Goal: Task Accomplishment & Management: Manage account settings

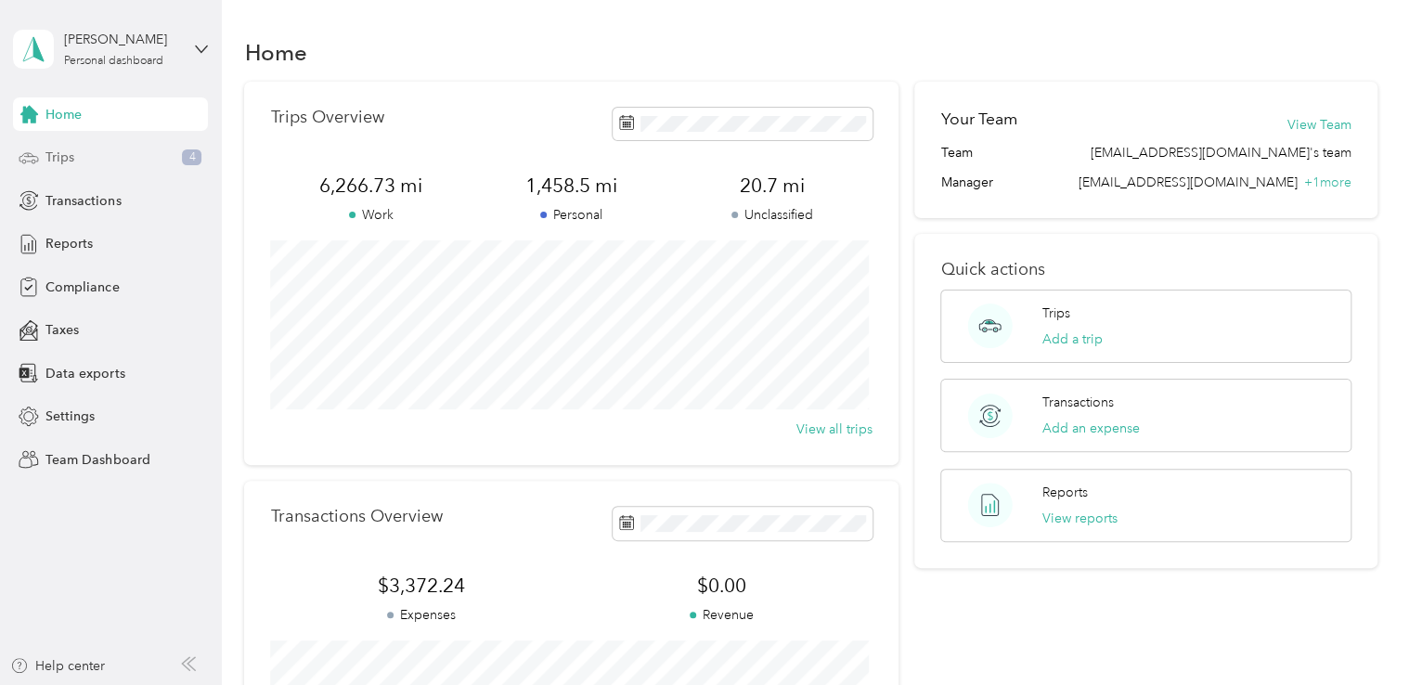
click at [63, 165] on span "Trips" at bounding box center [59, 157] width 29 height 19
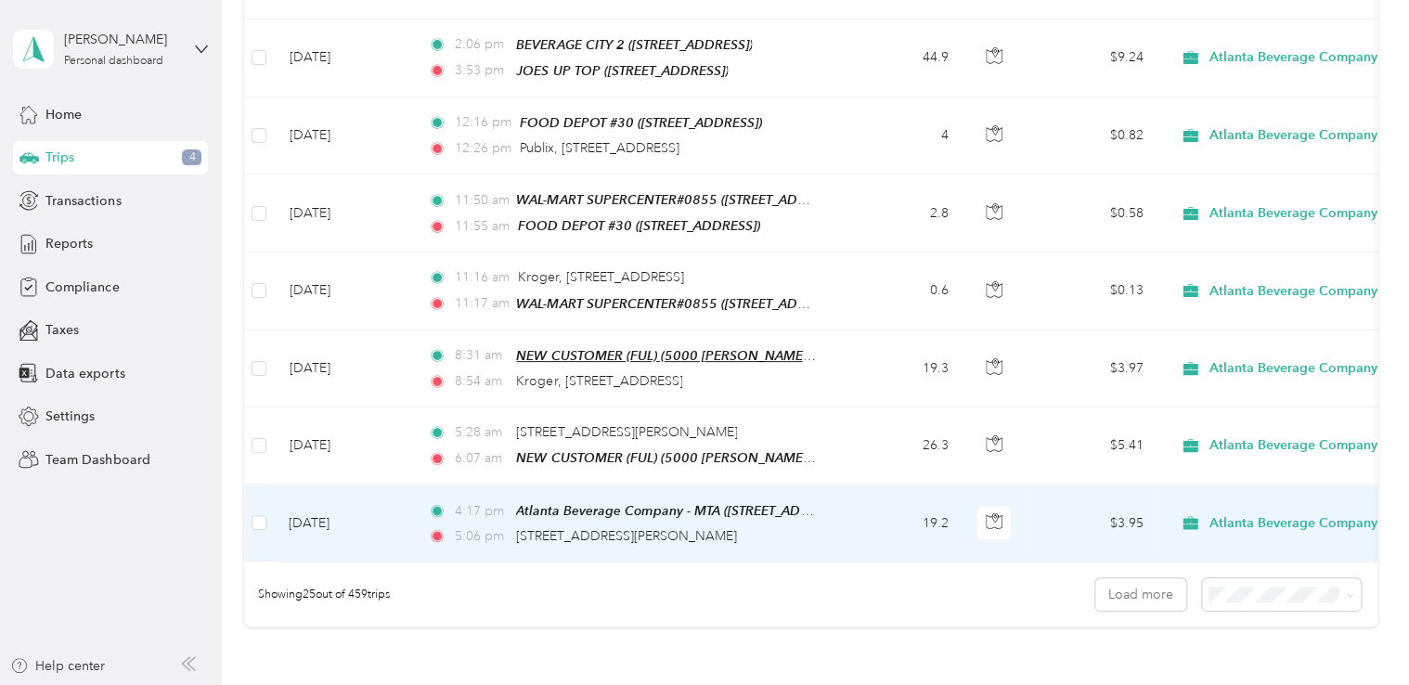
scroll to position [1681, 0]
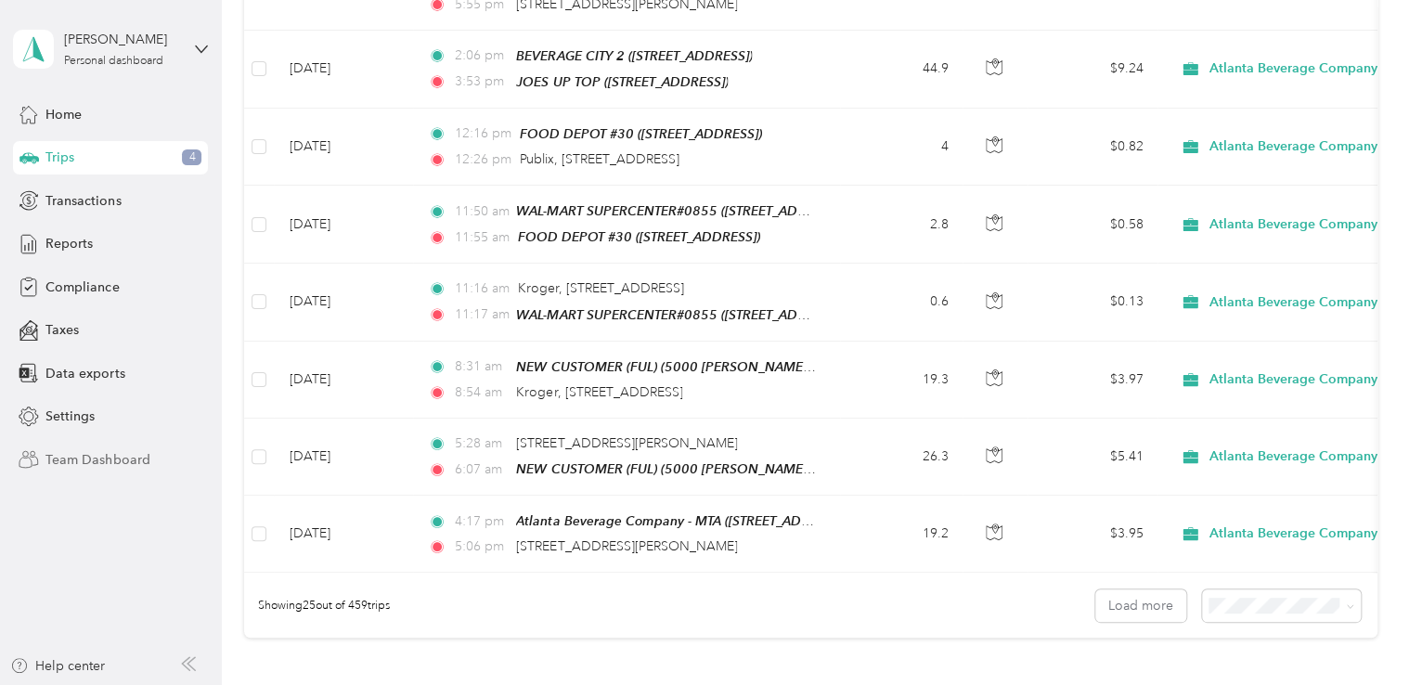
click at [96, 462] on span "Team Dashboard" at bounding box center [97, 459] width 104 height 19
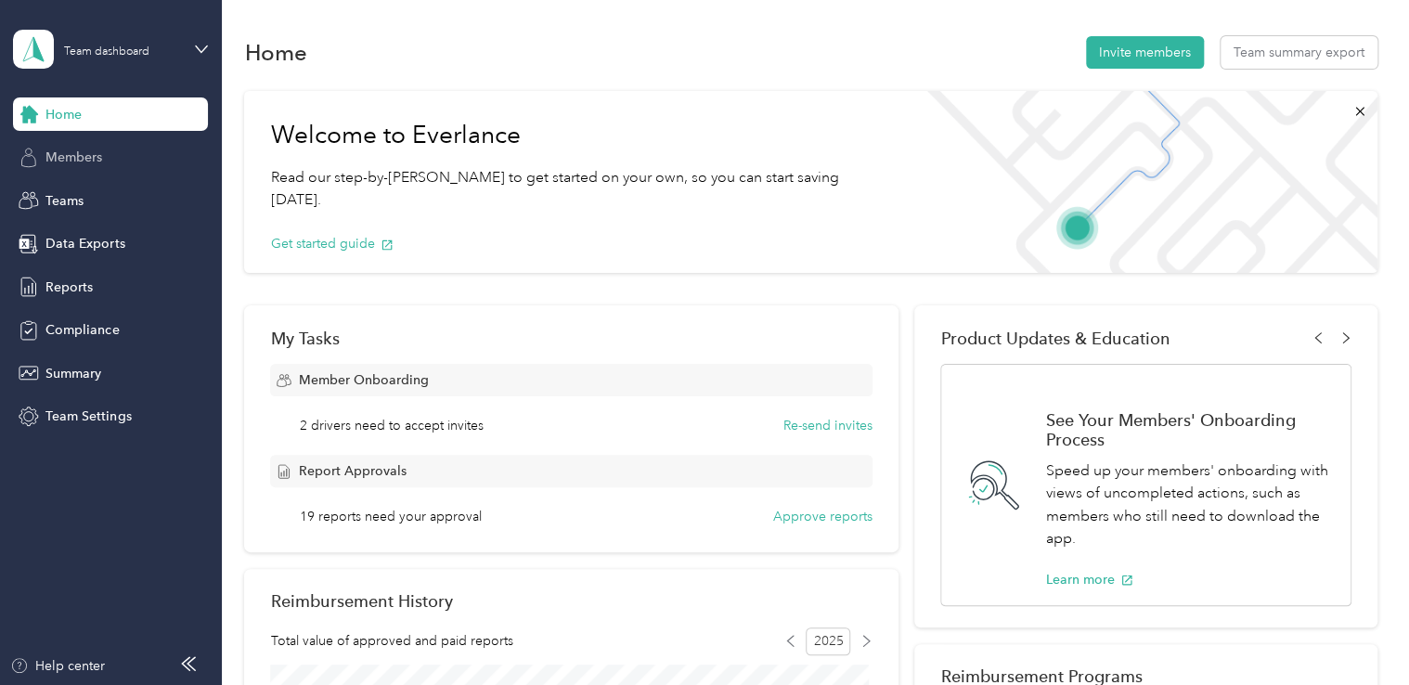
click at [94, 163] on span "Members" at bounding box center [73, 157] width 57 height 19
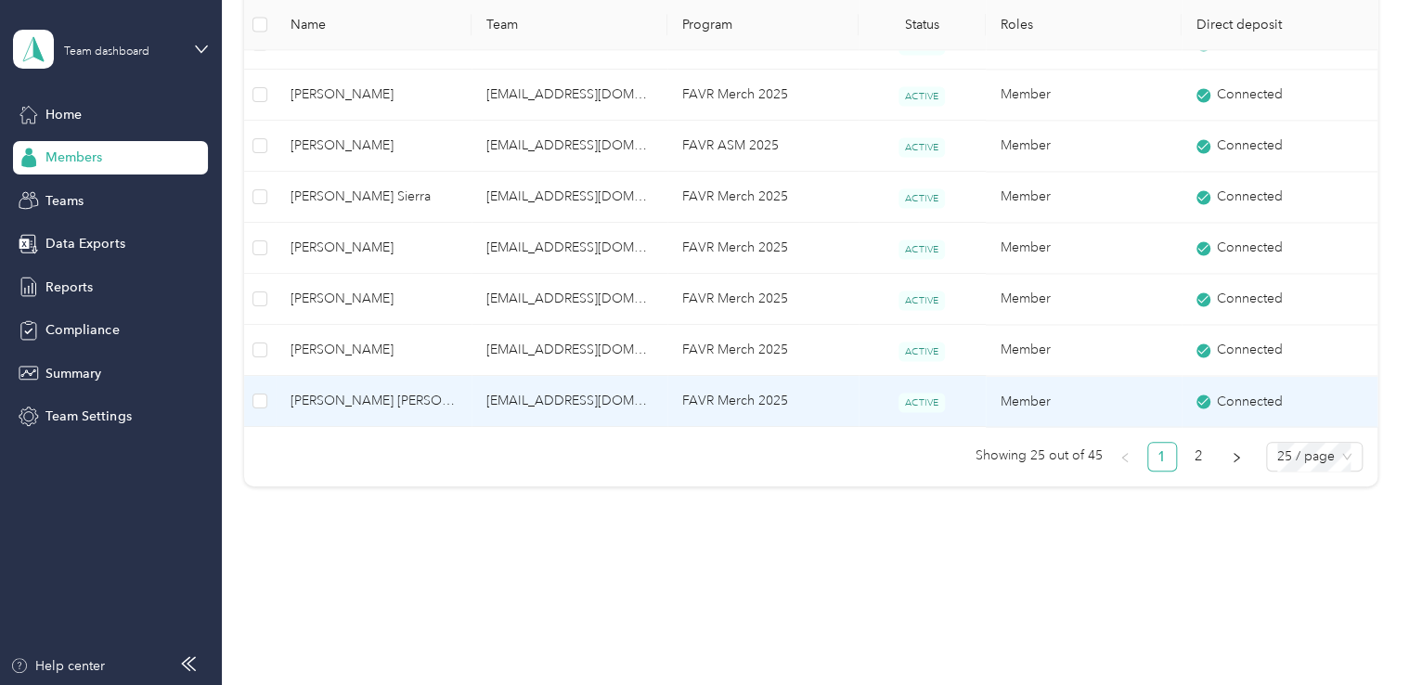
scroll to position [1398, 0]
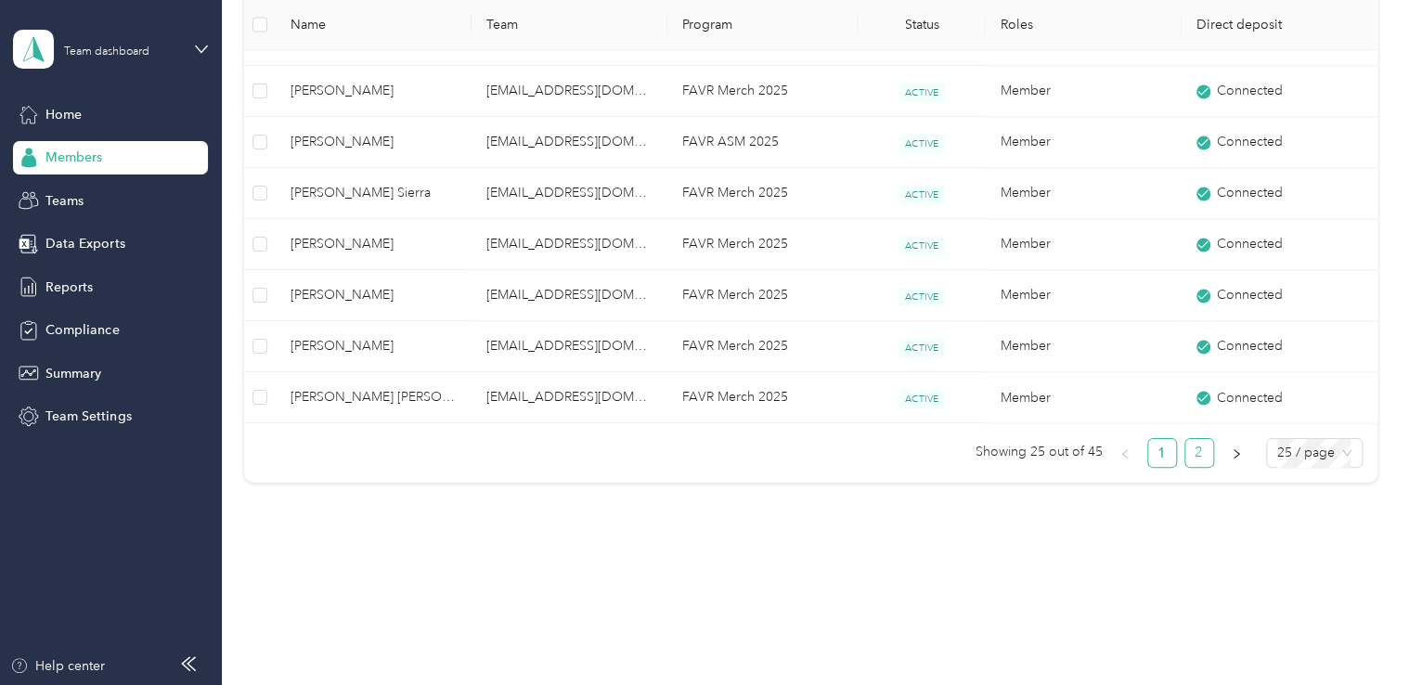
click at [1193, 452] on link "2" at bounding box center [1199, 453] width 28 height 28
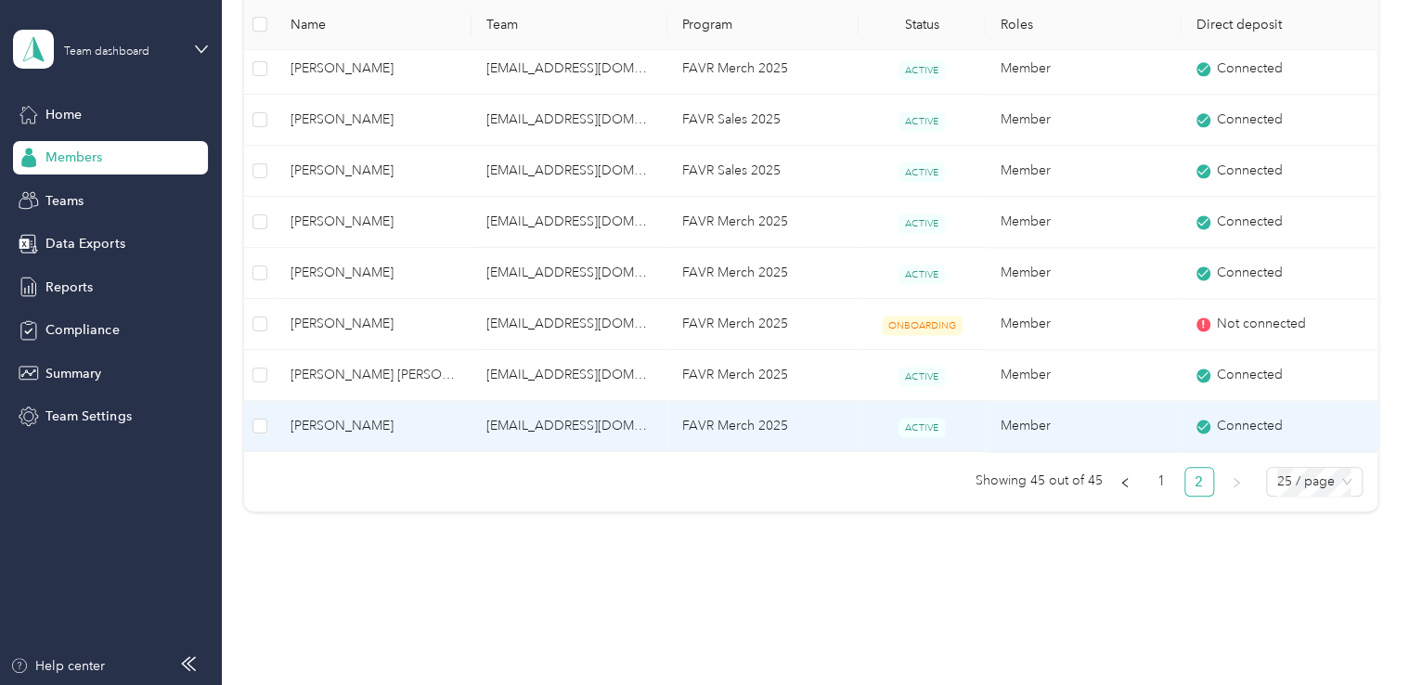
scroll to position [1143, 0]
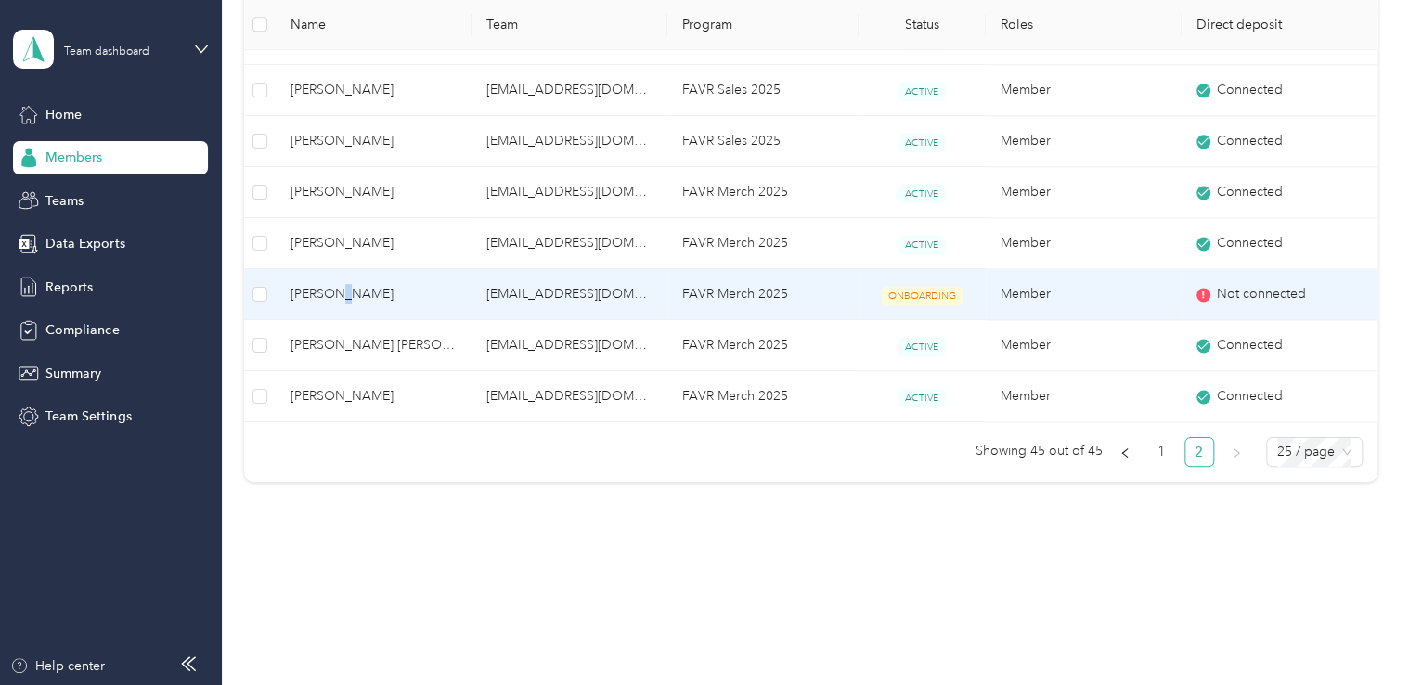
click at [345, 288] on span "[PERSON_NAME]" at bounding box center [373, 294] width 166 height 20
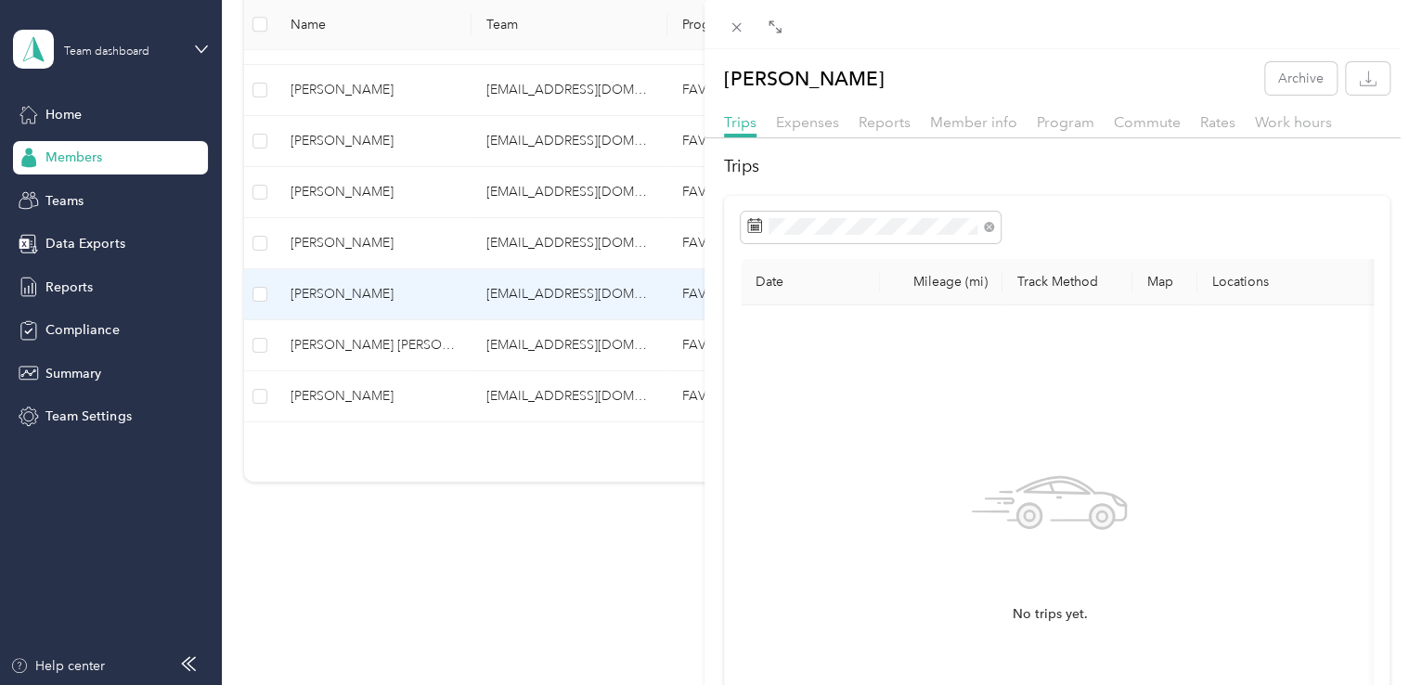
drag, startPoint x: 345, startPoint y: 288, endPoint x: 277, endPoint y: 284, distance: 67.8
click at [277, 284] on div "James Hardy Archive Trips Expenses Reports Member info Program Commute Rates Wo…" at bounding box center [704, 342] width 1409 height 685
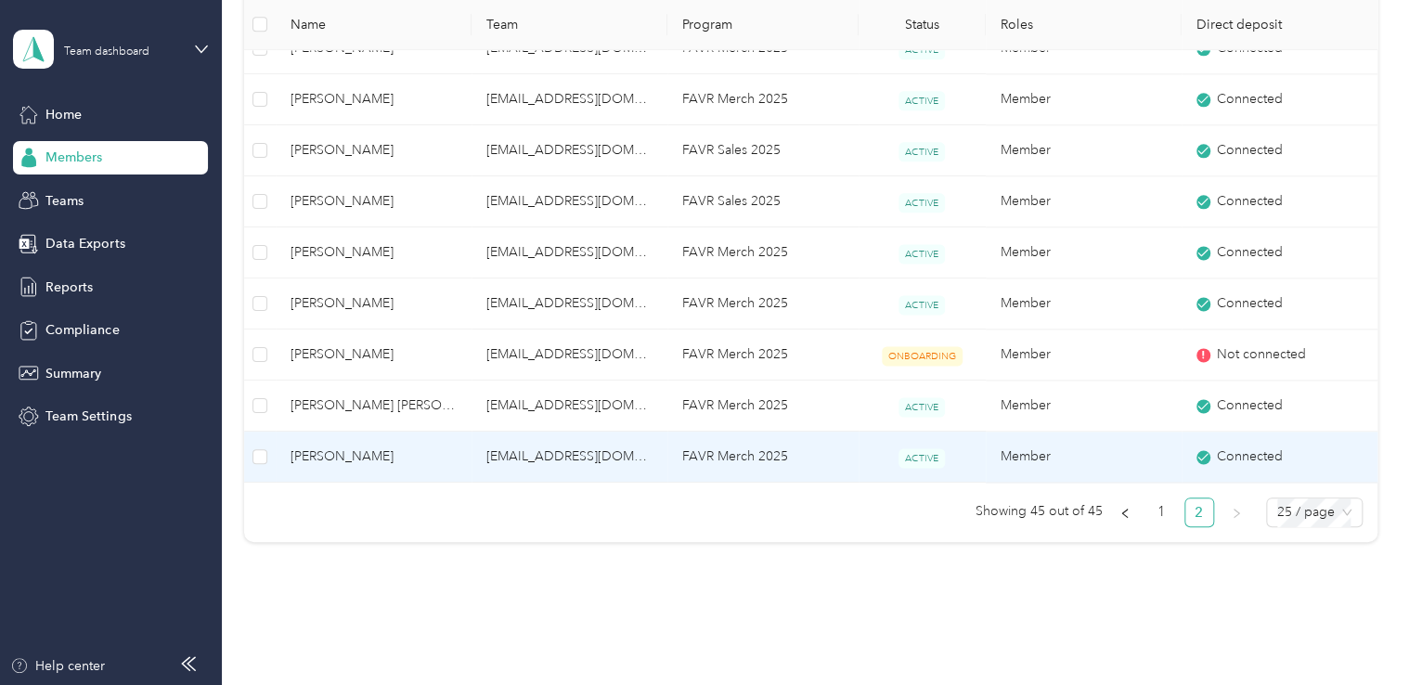
scroll to position [1050, 0]
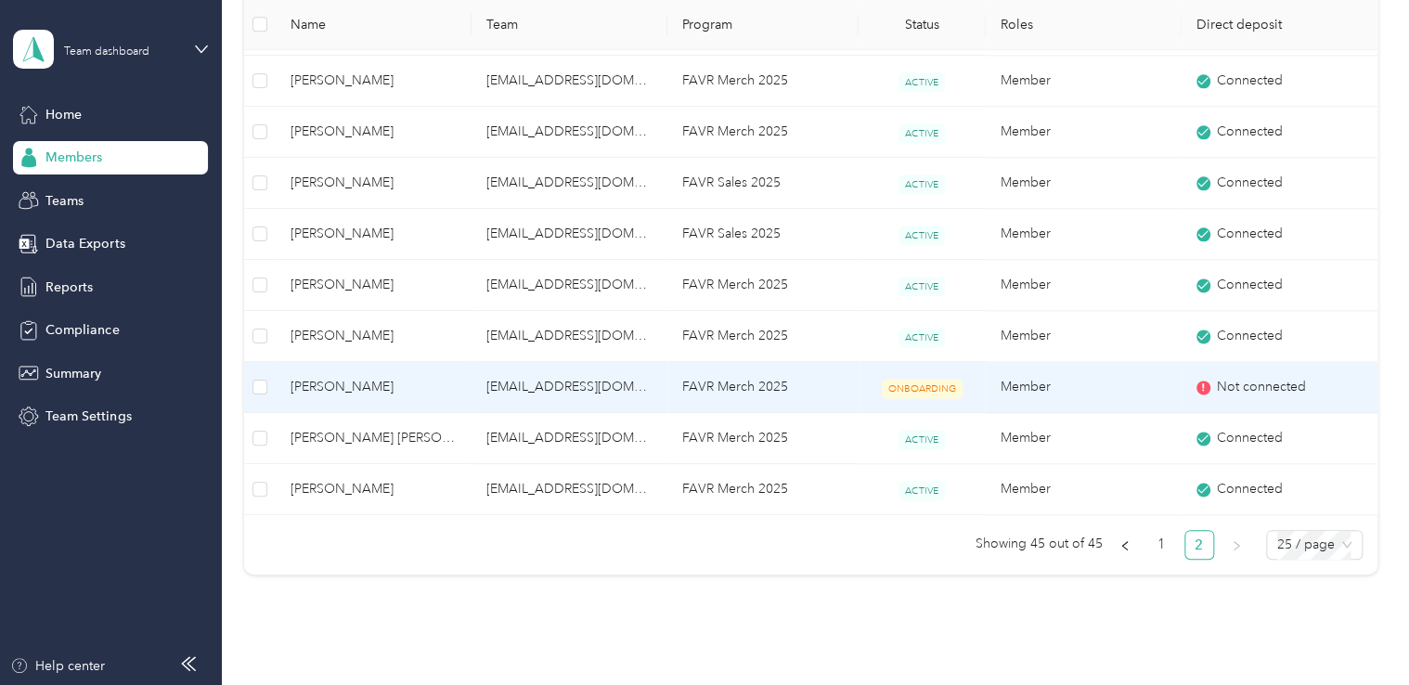
click at [1301, 387] on div "Not connected" at bounding box center [1279, 387] width 166 height 20
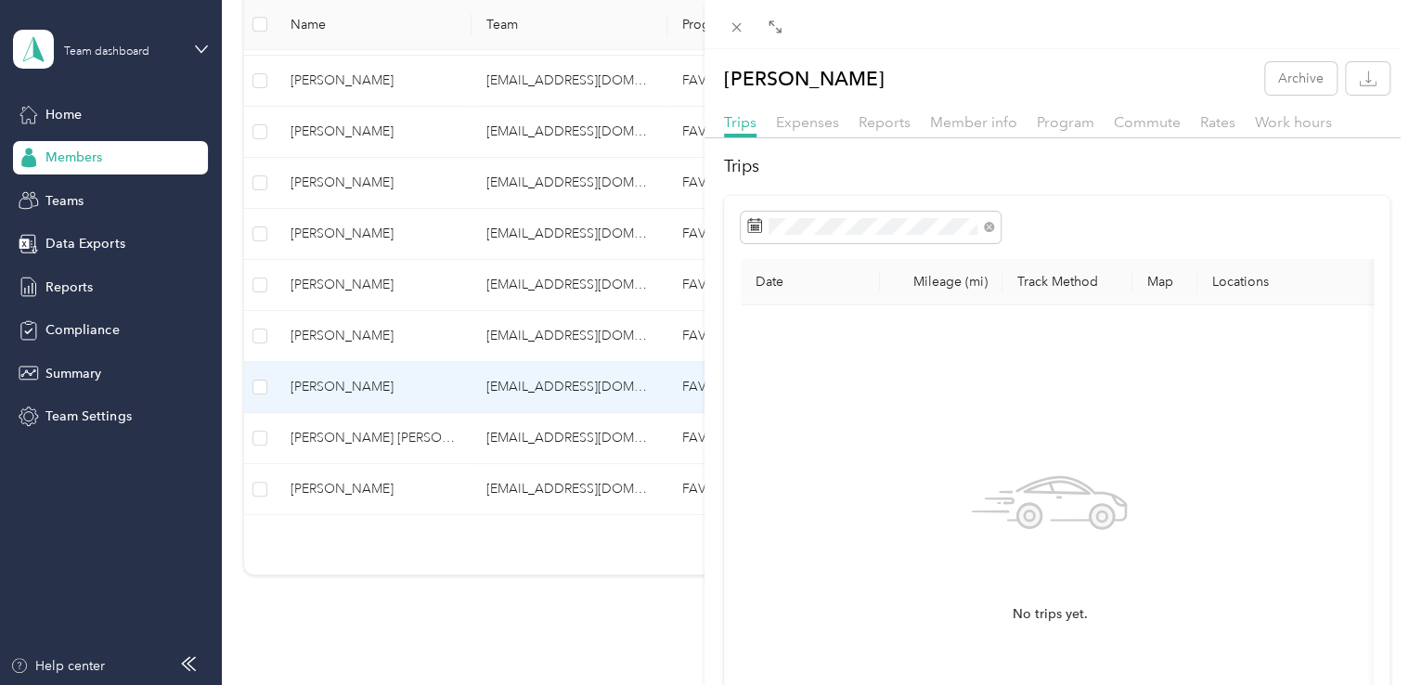
click at [996, 131] on div "Member info" at bounding box center [973, 122] width 87 height 23
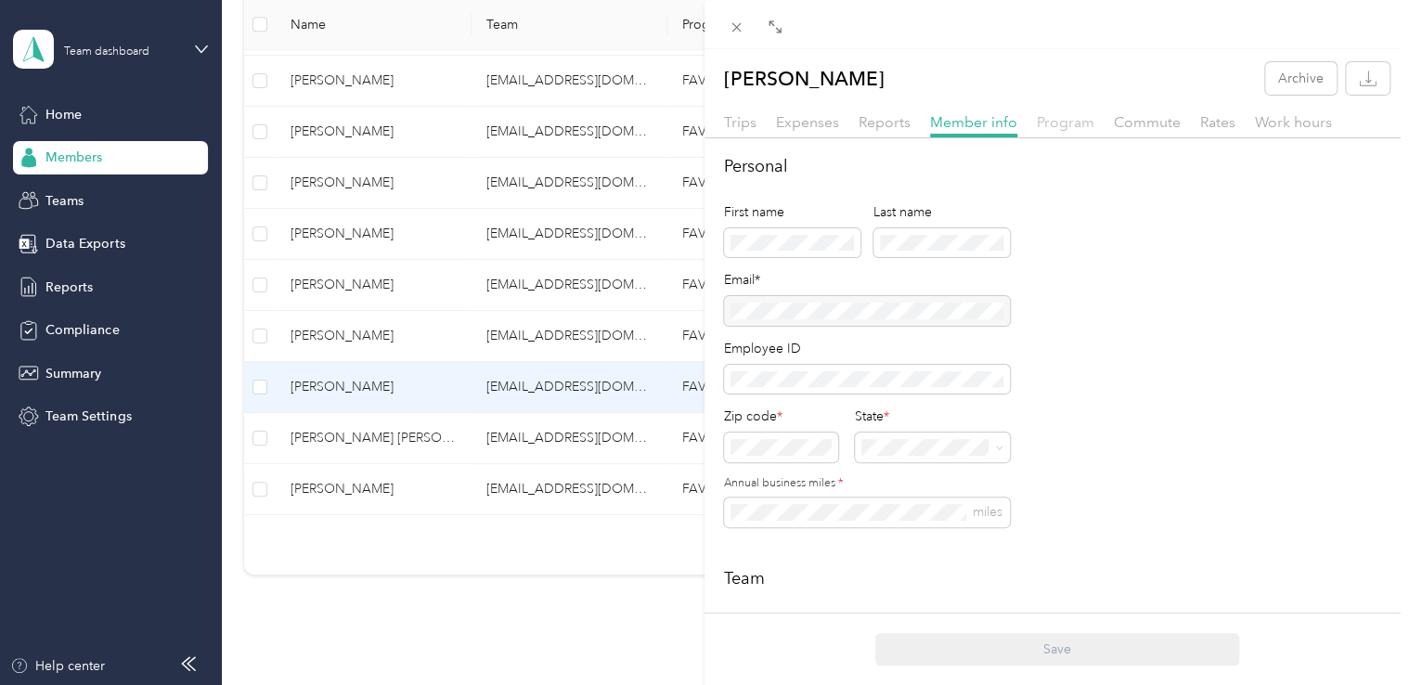
click at [1062, 124] on span "Program" at bounding box center [1066, 122] width 58 height 18
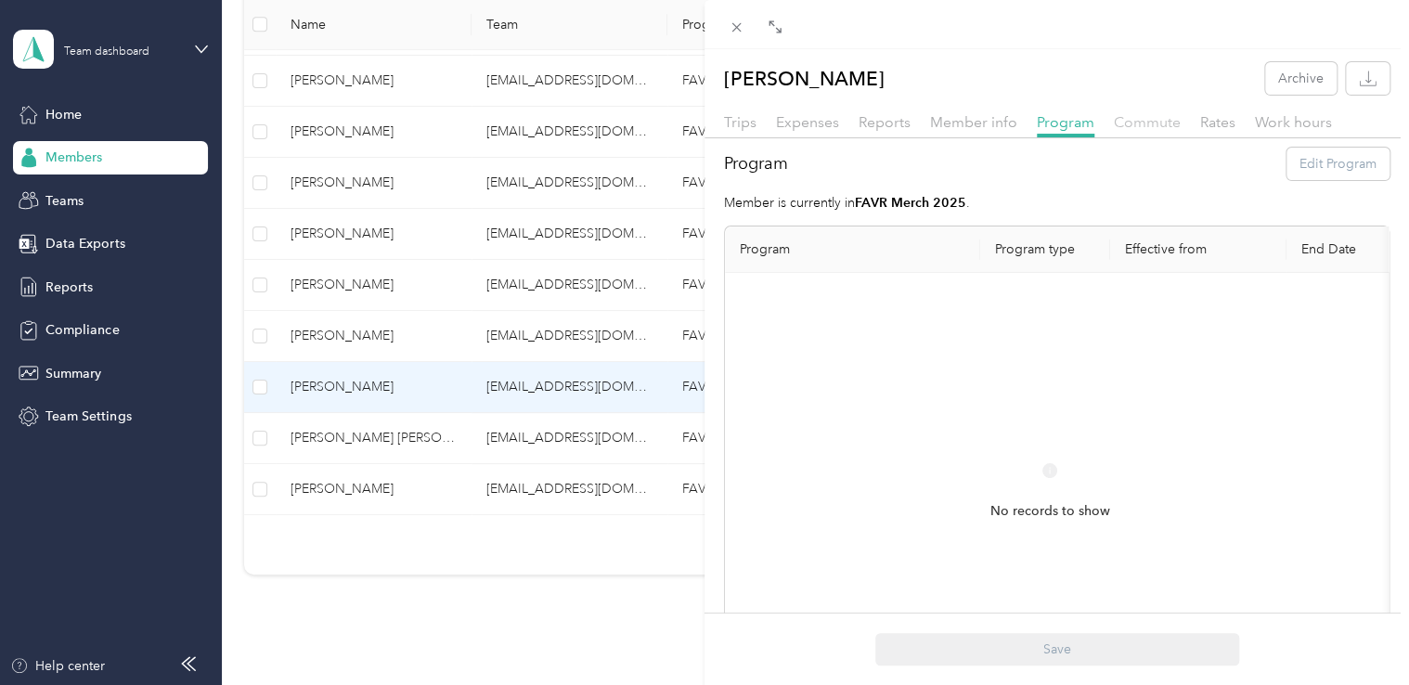
click at [1140, 117] on span "Commute" at bounding box center [1147, 122] width 67 height 18
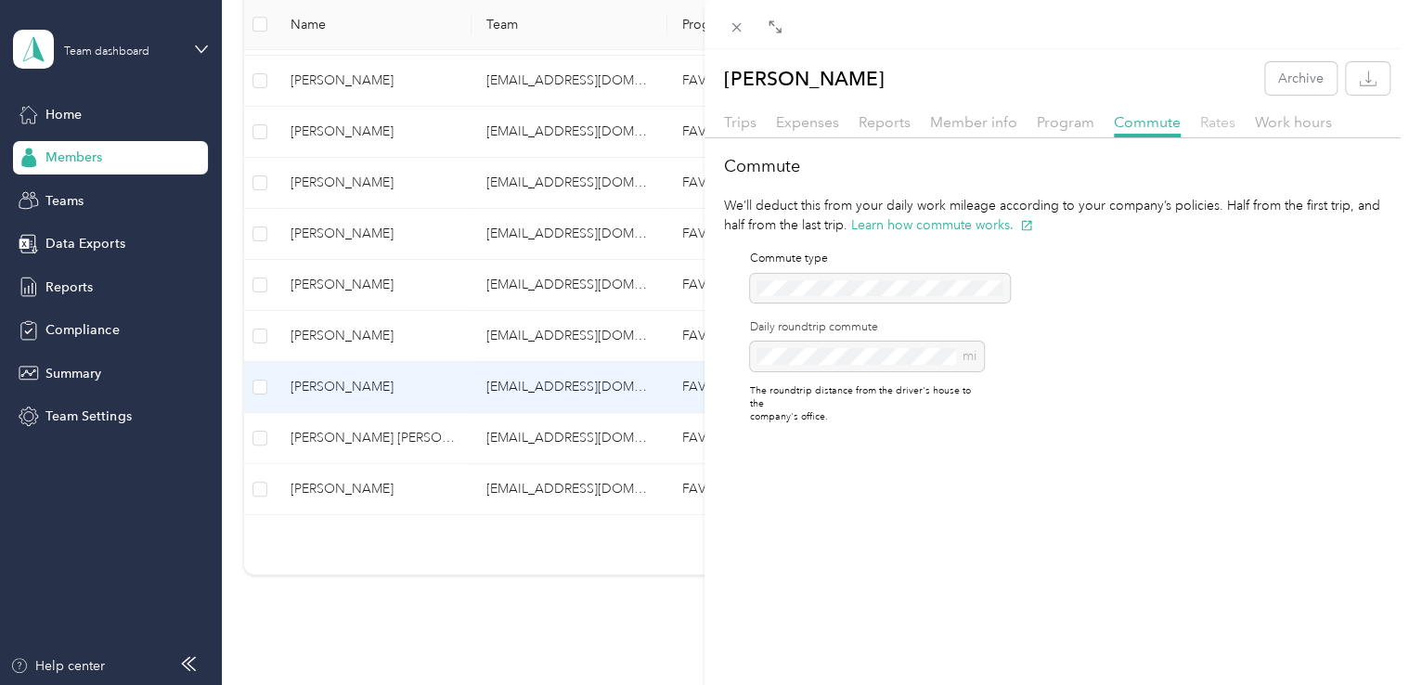
click at [1218, 115] on span "Rates" at bounding box center [1217, 122] width 35 height 18
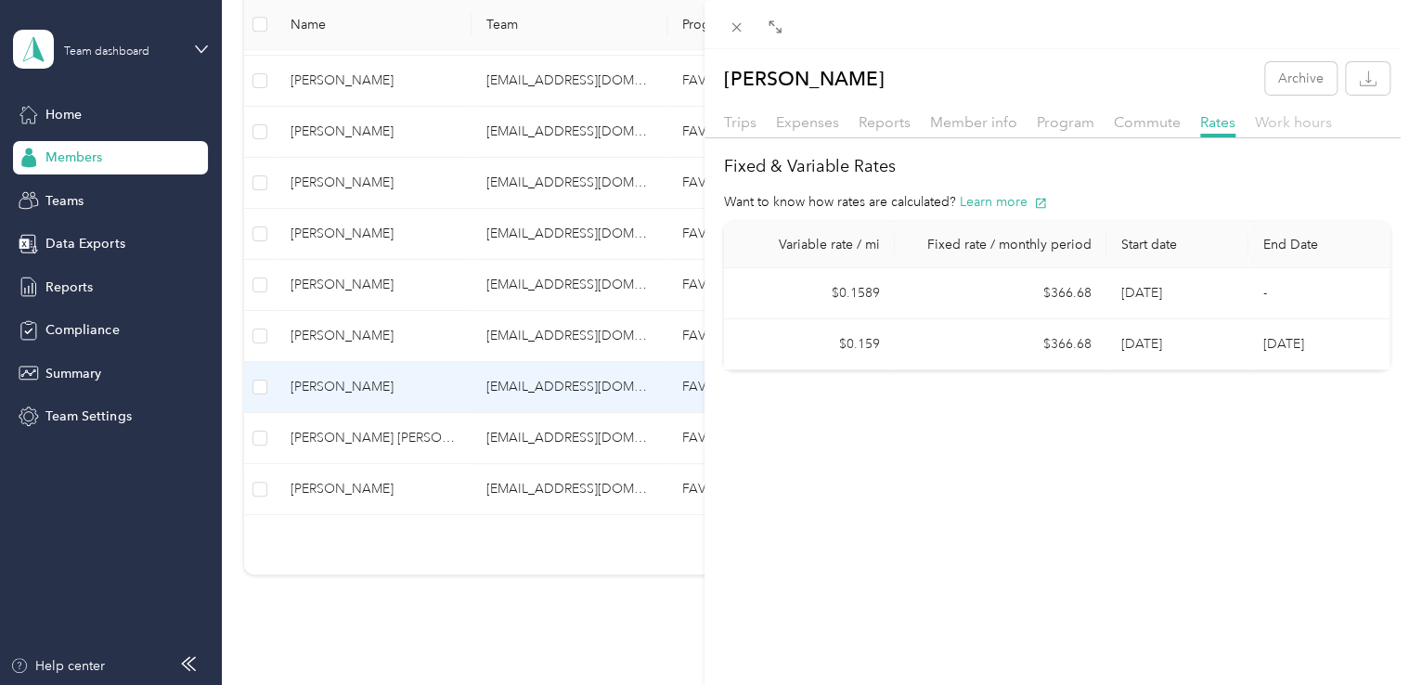
click at [1272, 122] on span "Work hours" at bounding box center [1293, 122] width 77 height 18
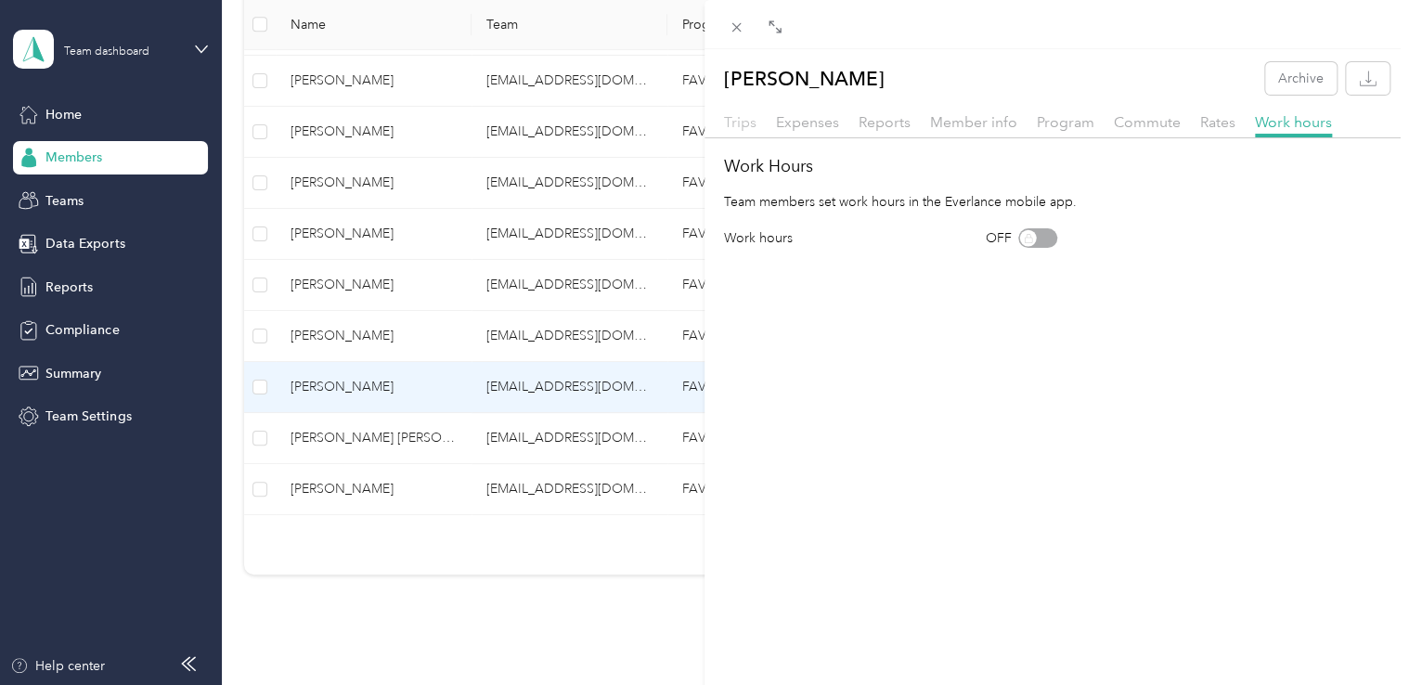
click at [743, 121] on span "Trips" at bounding box center [740, 122] width 32 height 18
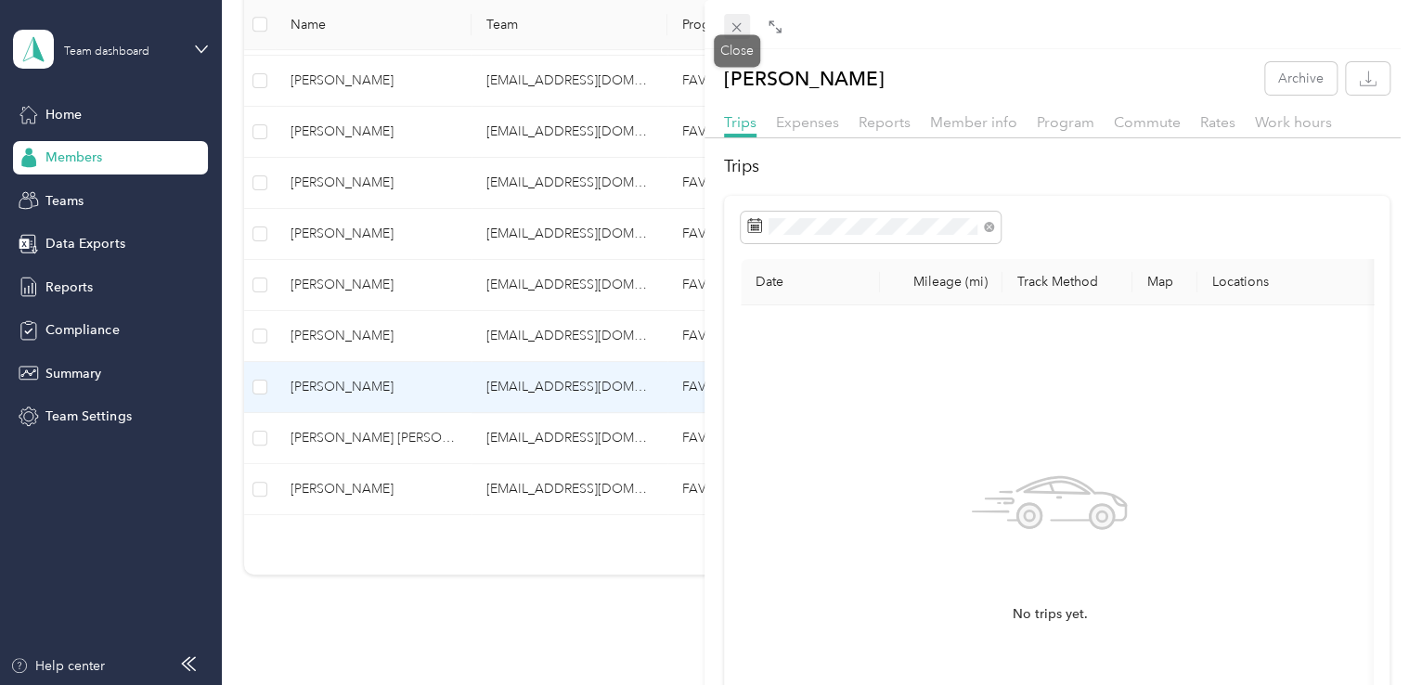
click at [724, 32] on span at bounding box center [737, 27] width 26 height 26
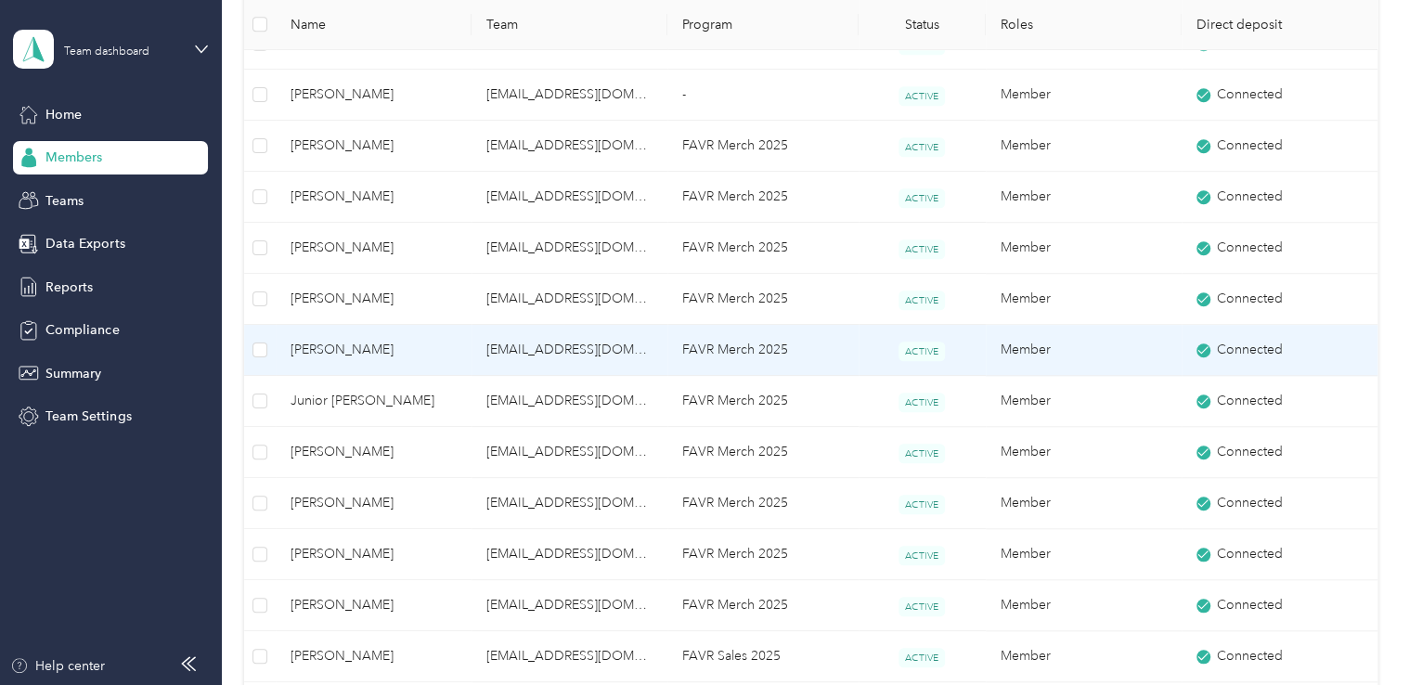
scroll to position [586, 0]
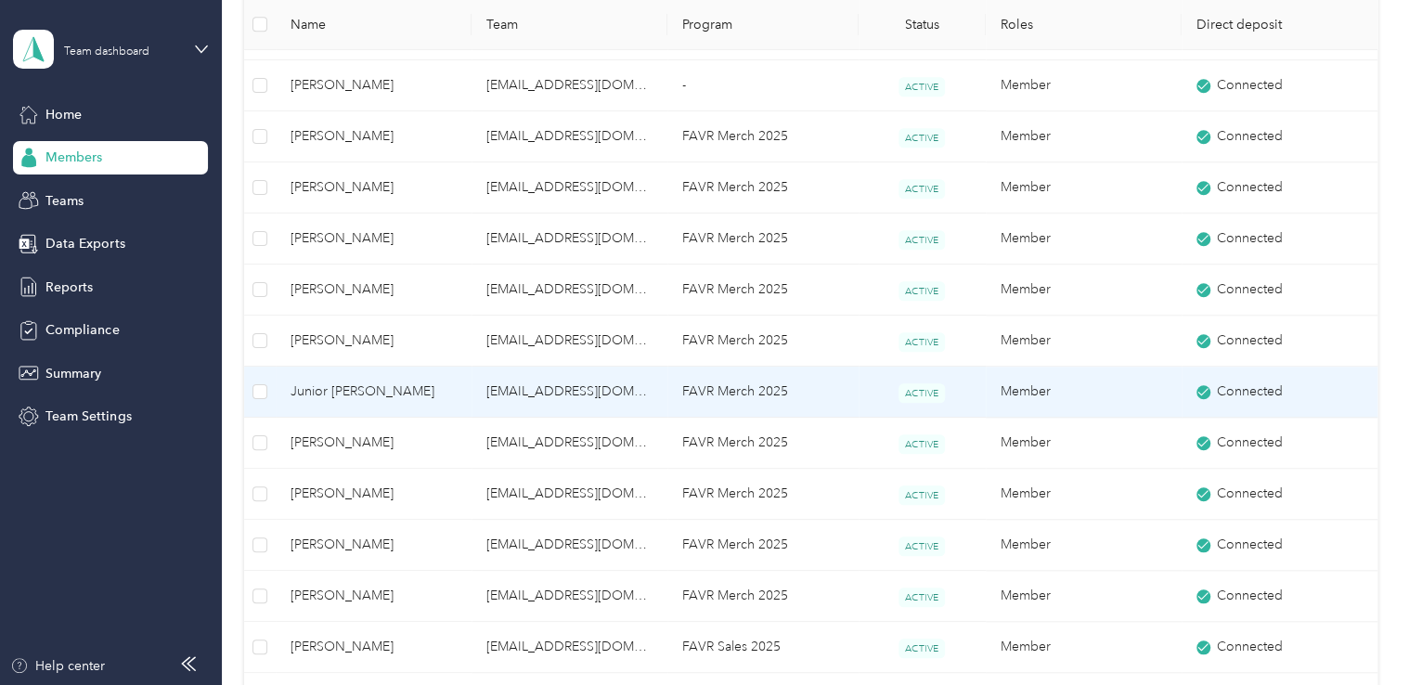
click at [355, 385] on span "Junior [PERSON_NAME]" at bounding box center [373, 391] width 166 height 20
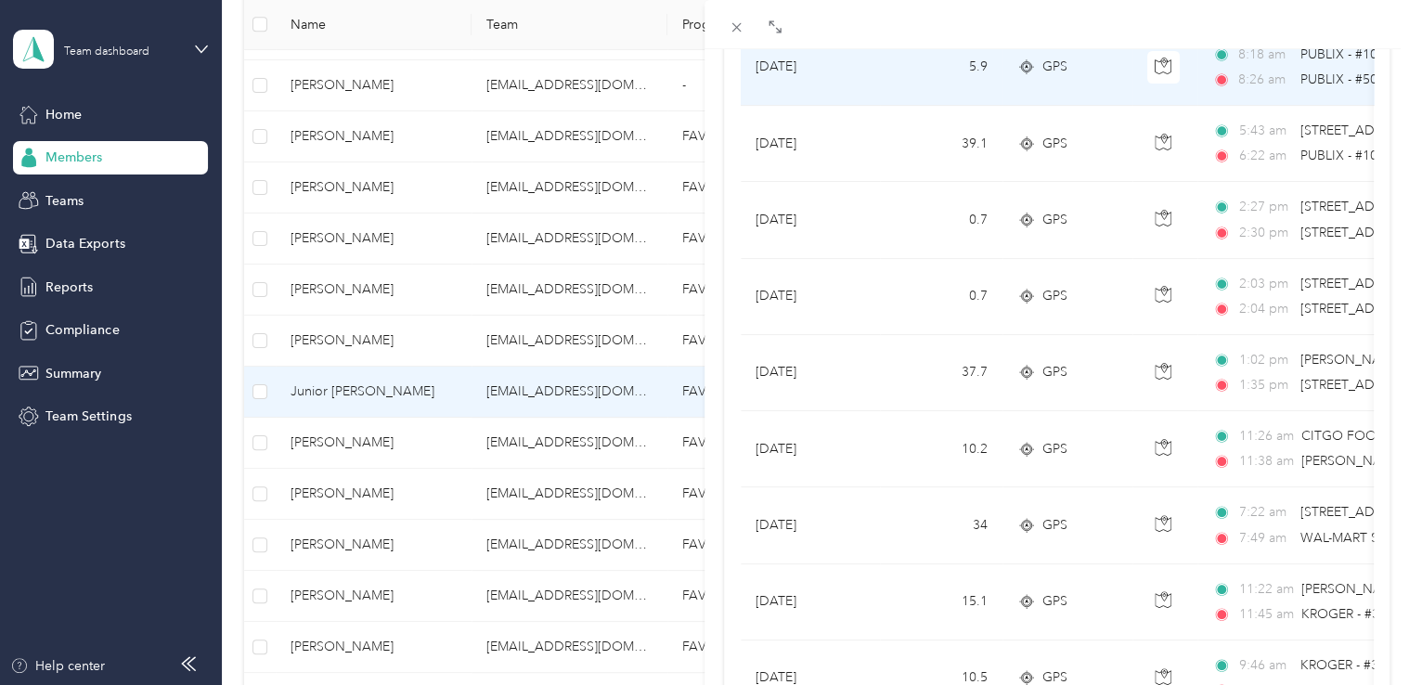
scroll to position [557, 0]
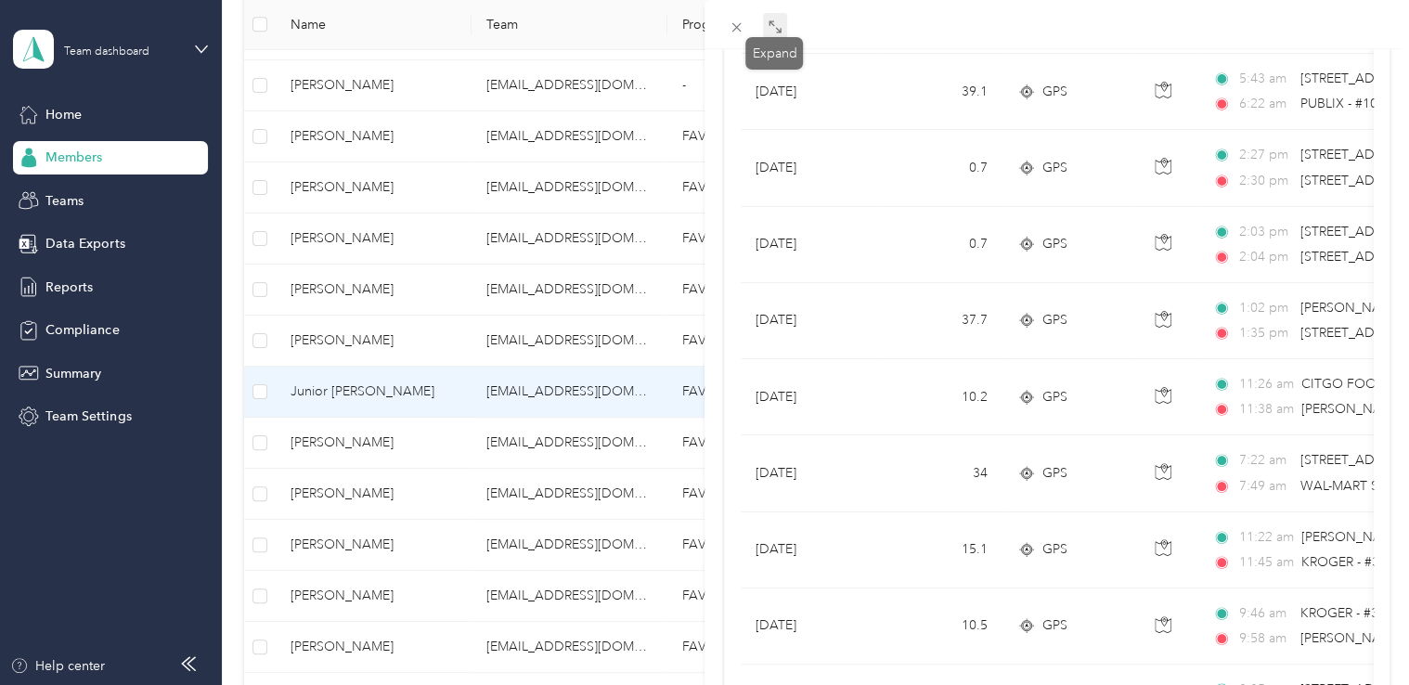
click at [776, 30] on icon at bounding box center [778, 30] width 6 height 6
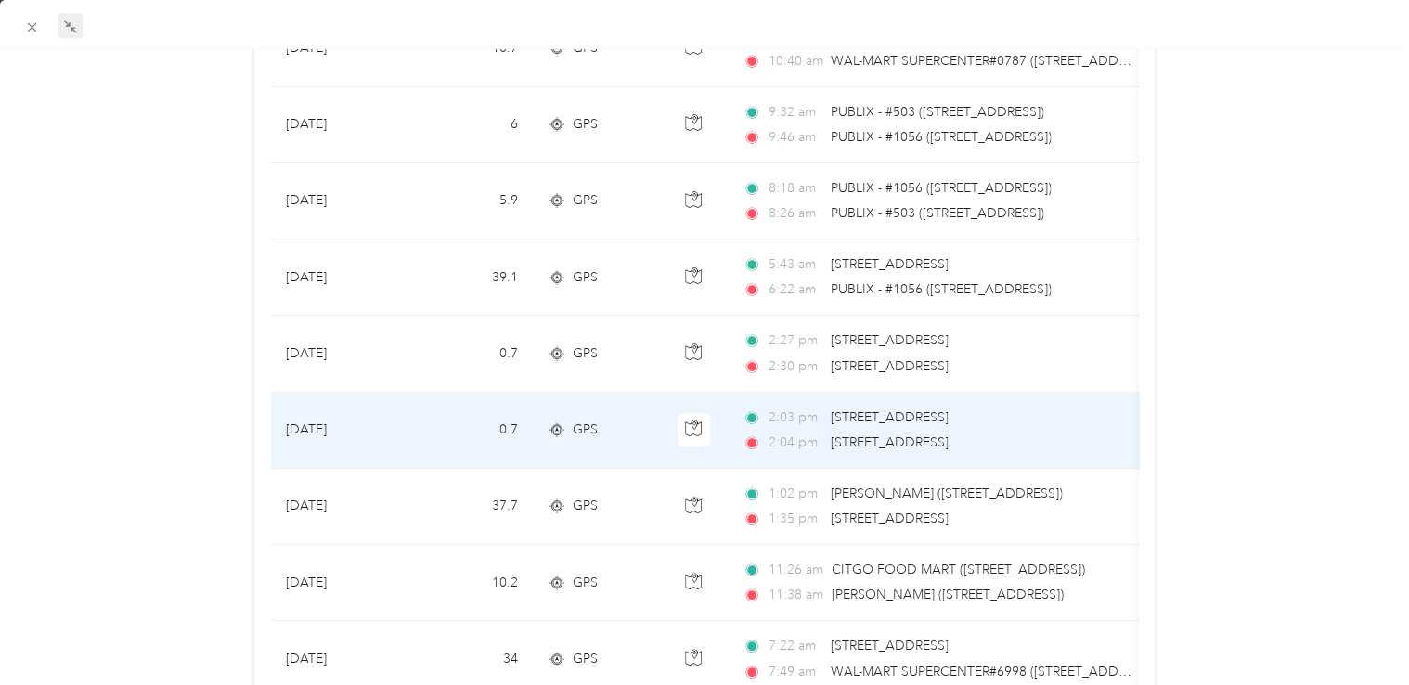
scroll to position [93, 0]
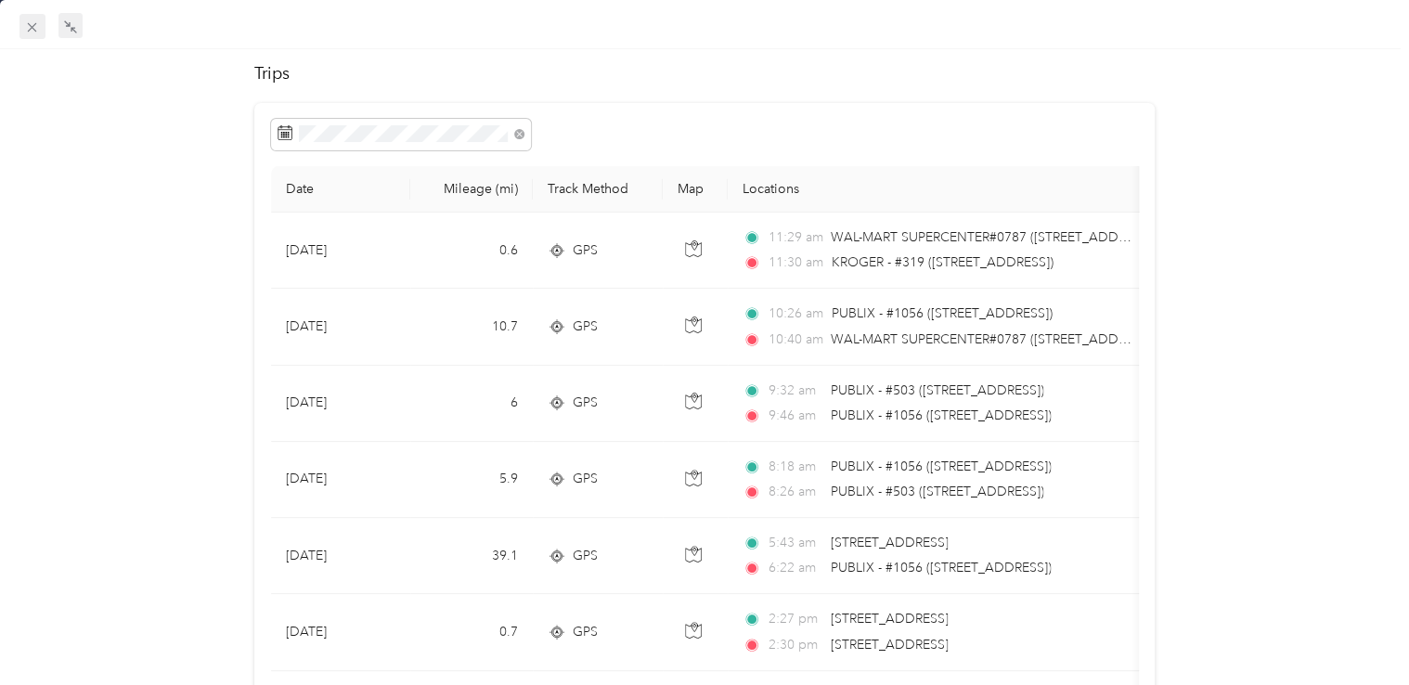
click at [26, 33] on icon at bounding box center [32, 27] width 16 height 16
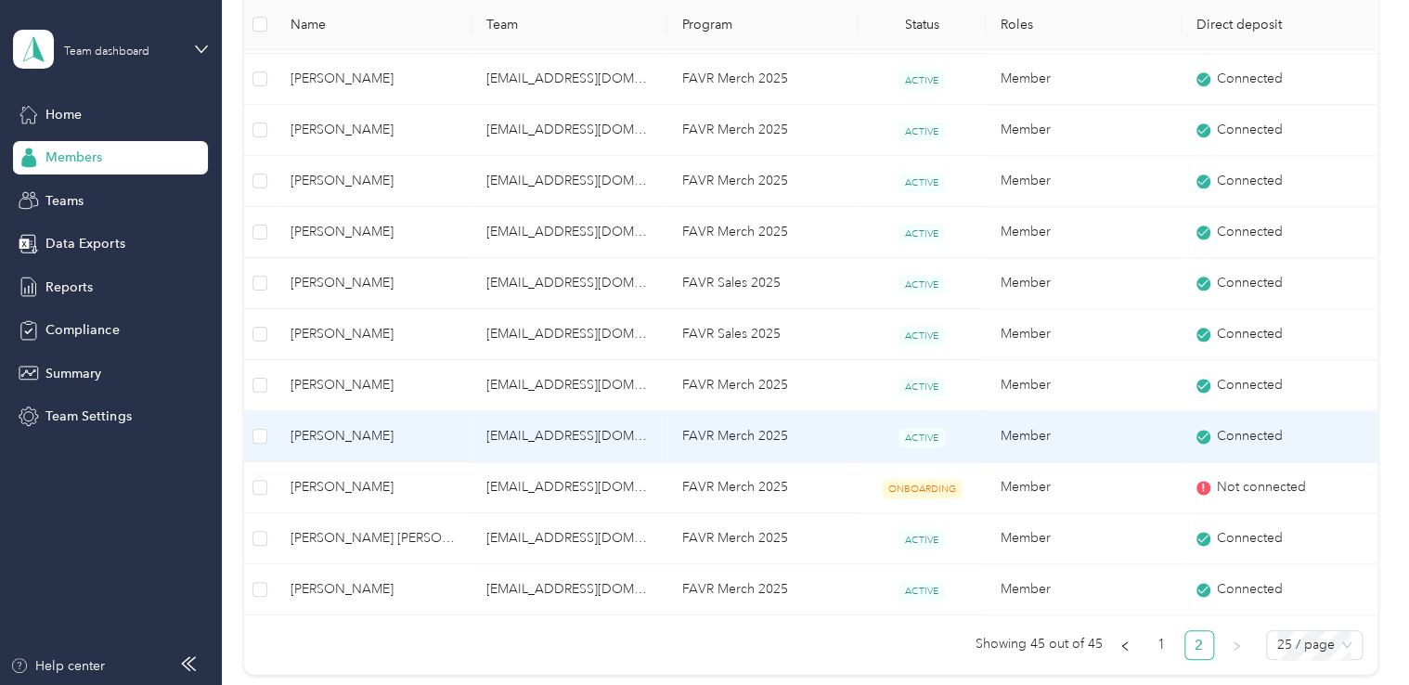
scroll to position [958, 0]
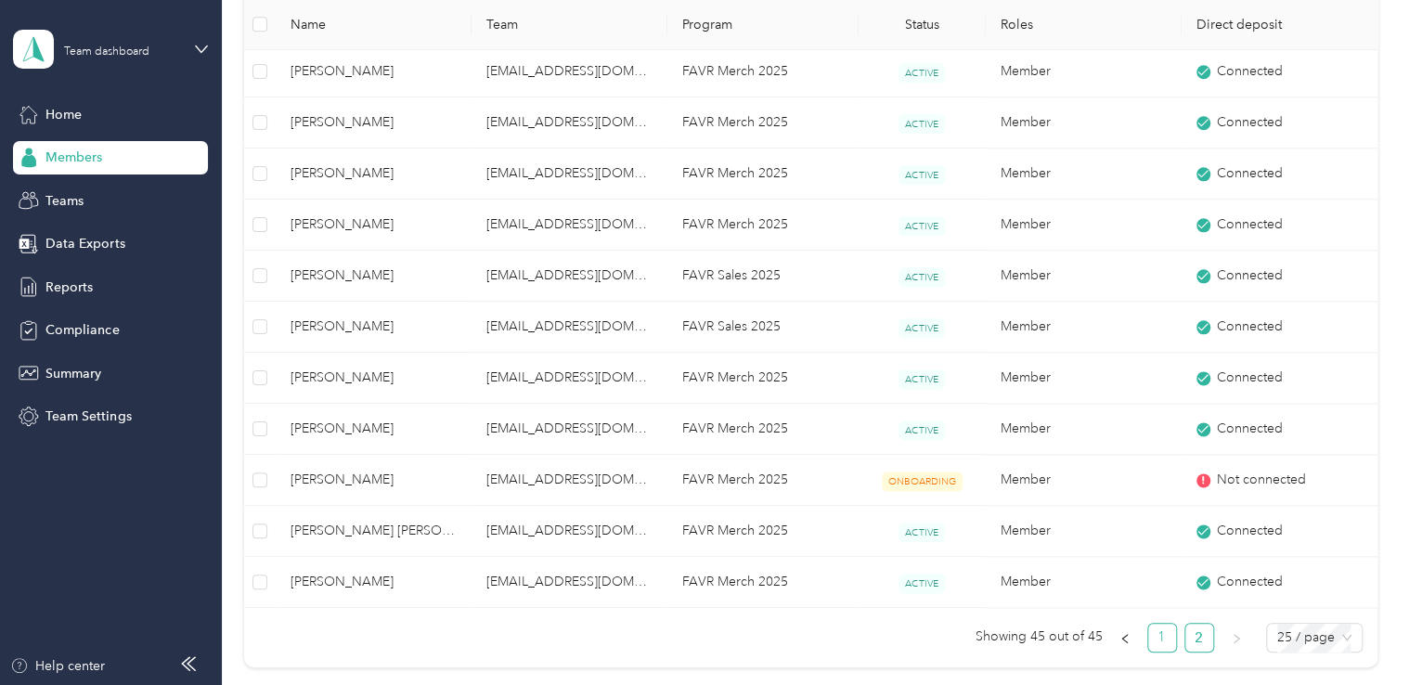
click at [1160, 625] on link "1" at bounding box center [1162, 638] width 28 height 28
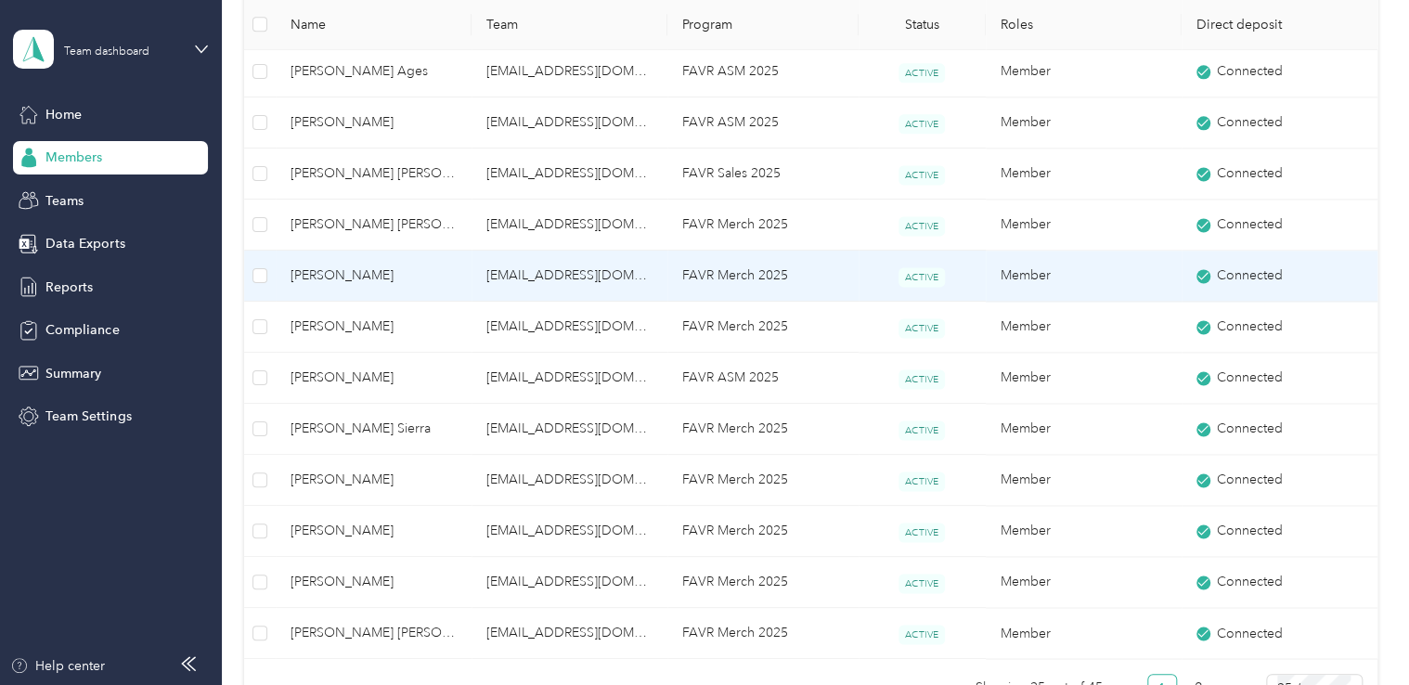
scroll to position [1050, 0]
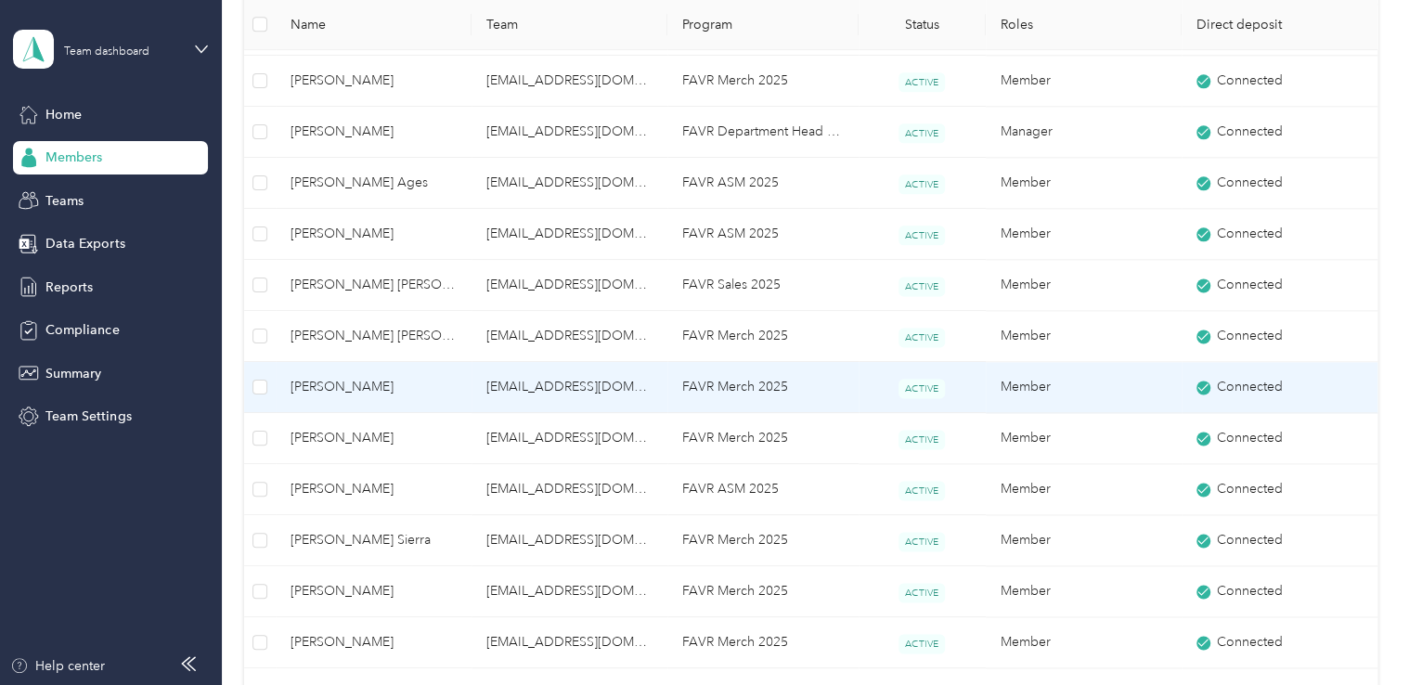
click at [363, 386] on span "[PERSON_NAME]" at bounding box center [373, 387] width 166 height 20
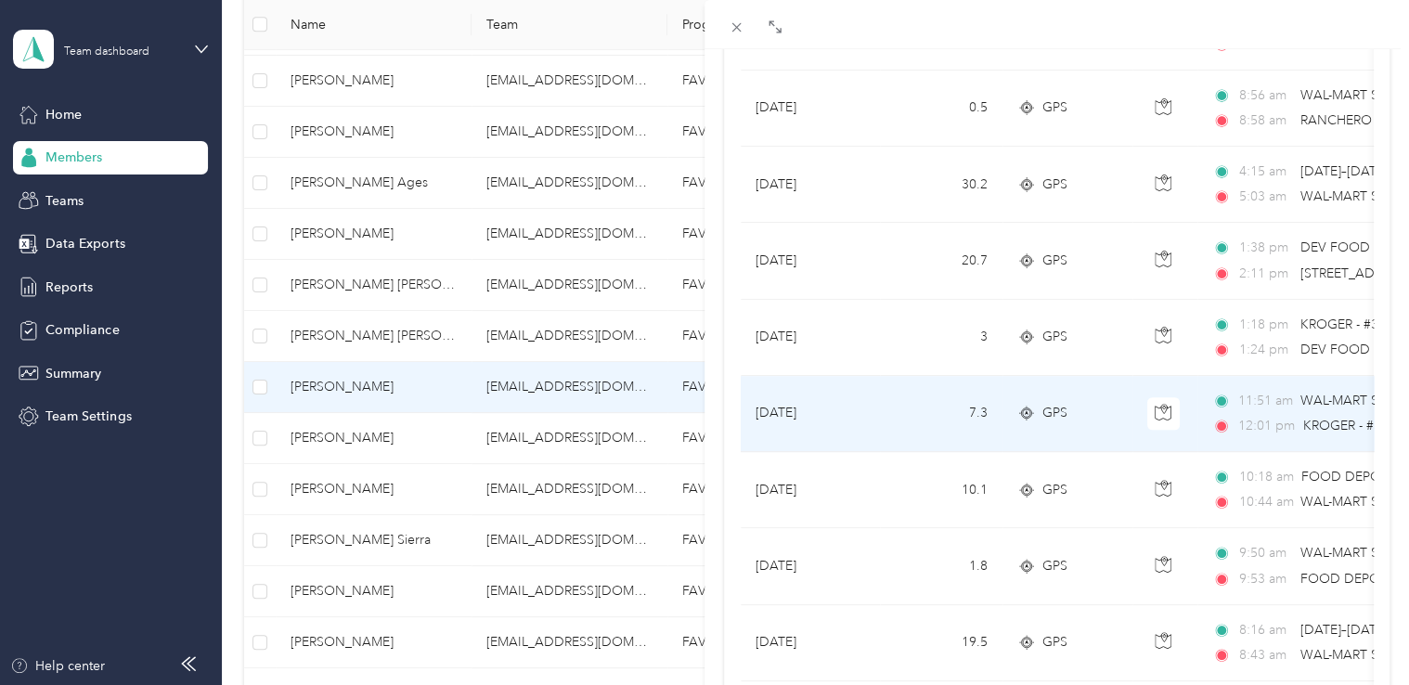
scroll to position [371, 0]
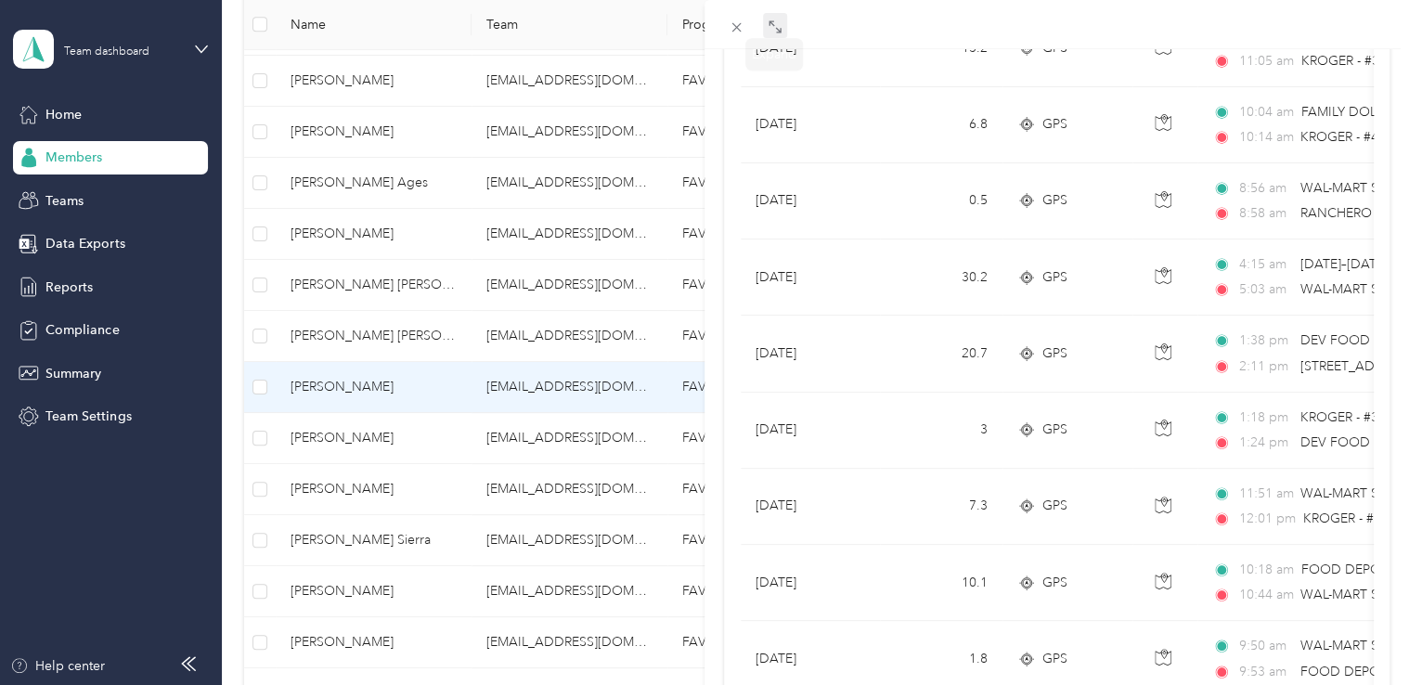
click at [776, 25] on icon at bounding box center [774, 26] width 15 height 15
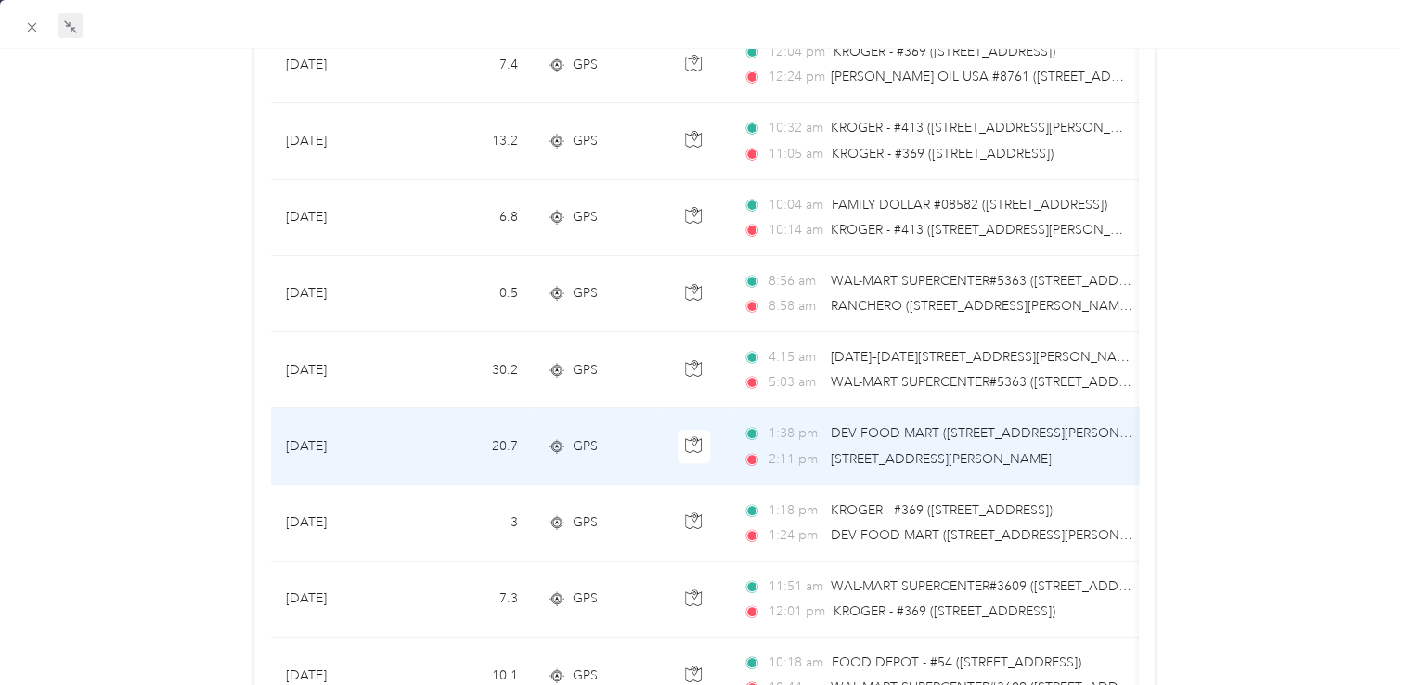
scroll to position [278, 0]
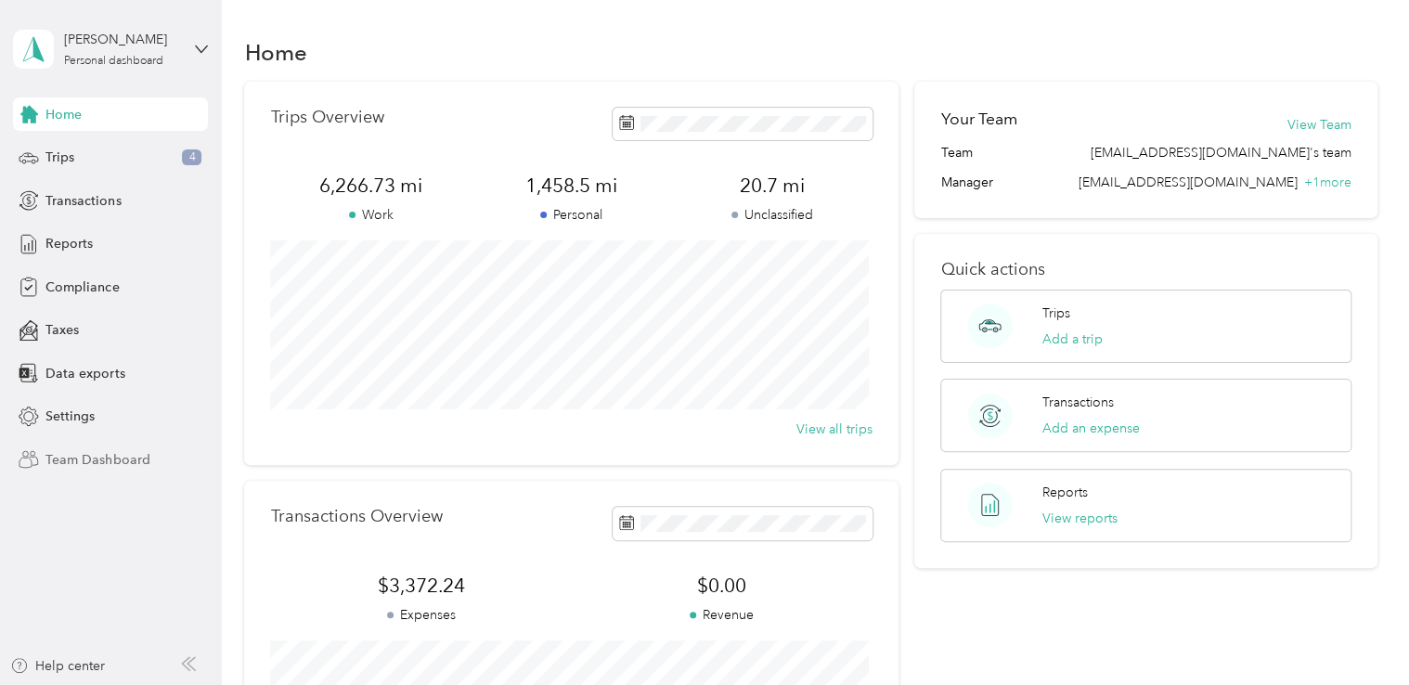
click at [81, 466] on span "Team Dashboard" at bounding box center [97, 459] width 104 height 19
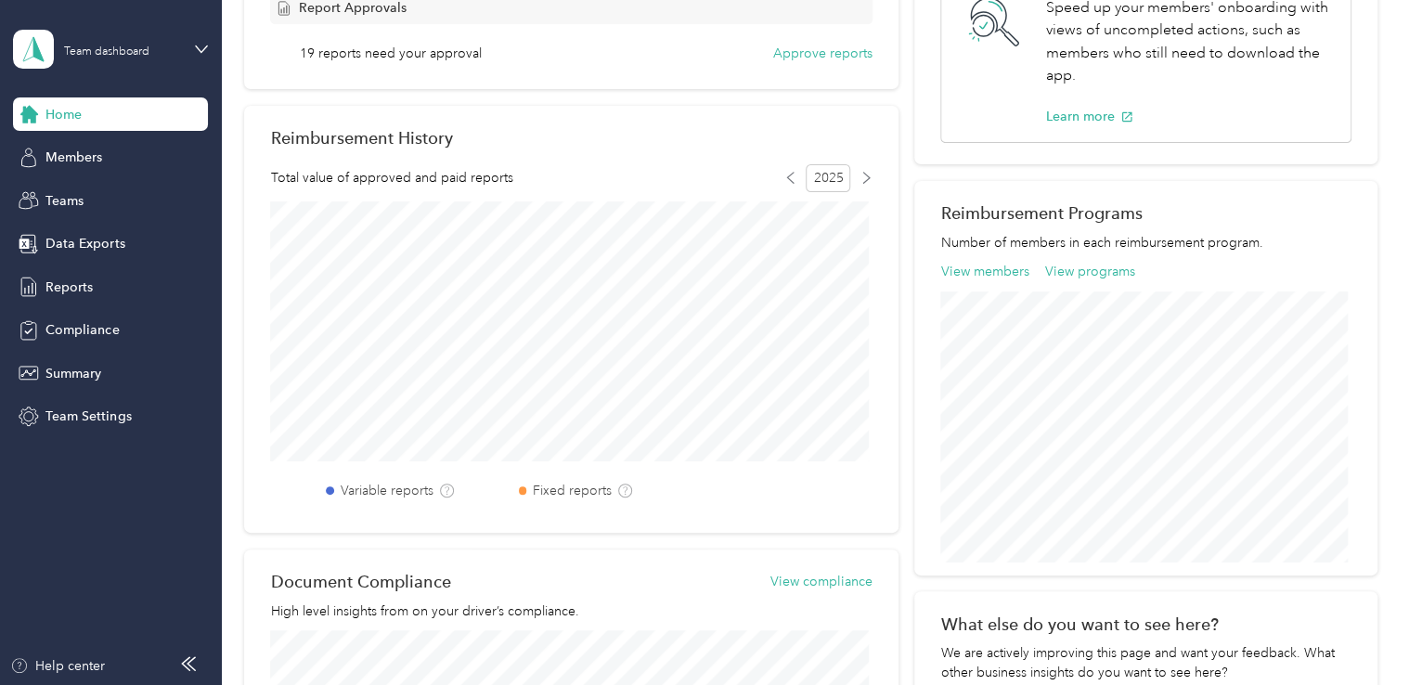
scroll to position [464, 0]
click at [75, 169] on div "Members" at bounding box center [110, 157] width 195 height 33
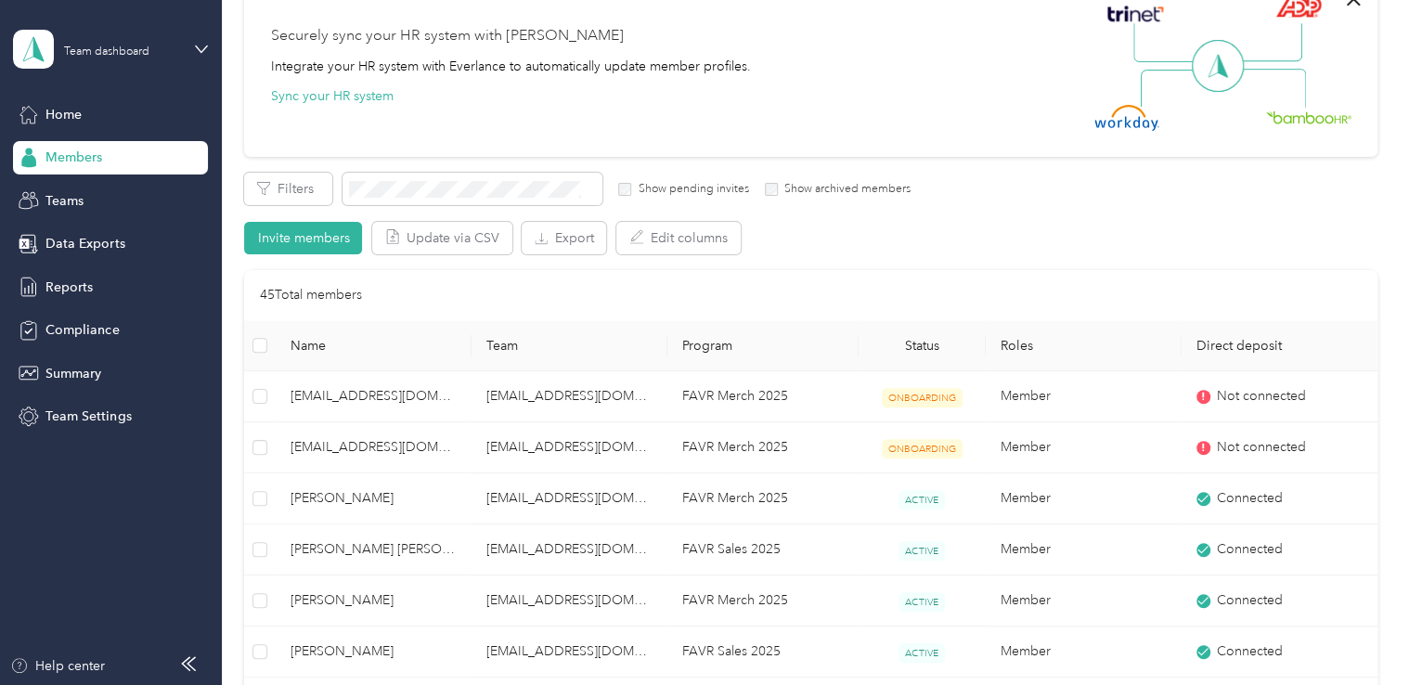
scroll to position [186, 0]
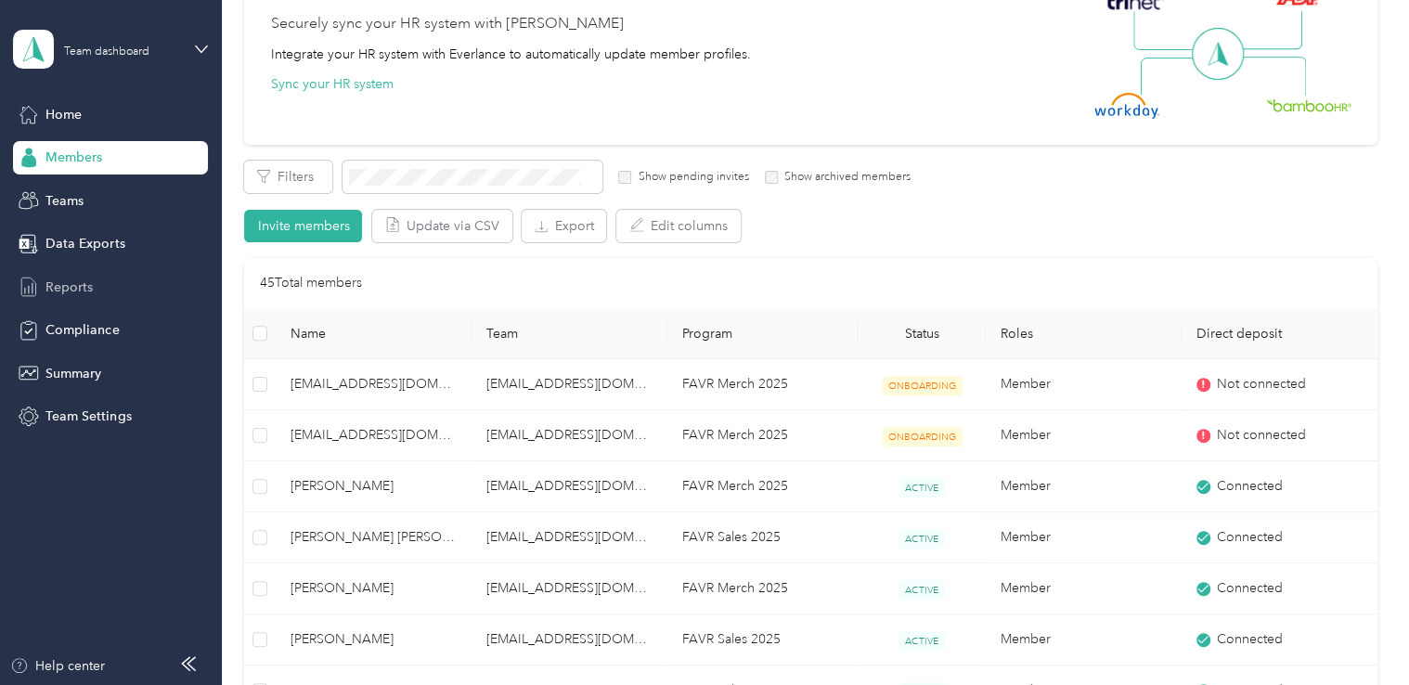
click at [79, 287] on span "Reports" at bounding box center [68, 286] width 47 height 19
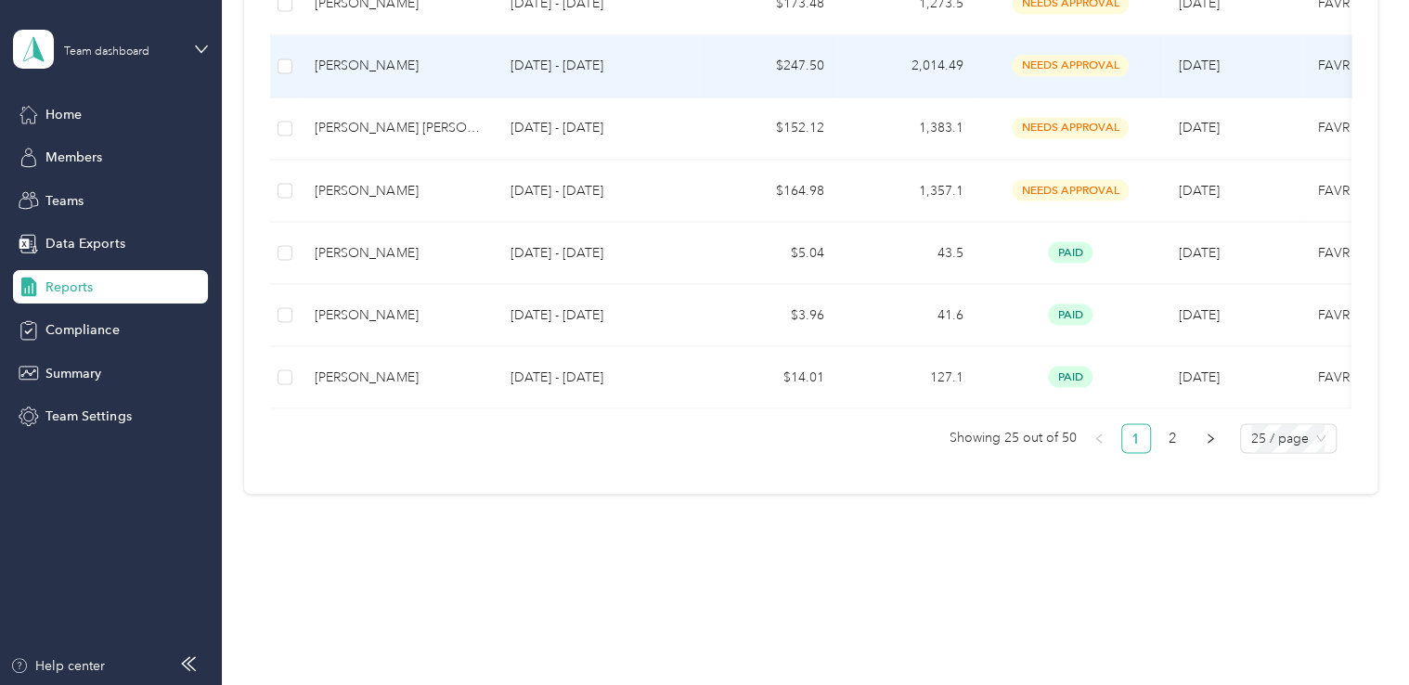
scroll to position [1596, 0]
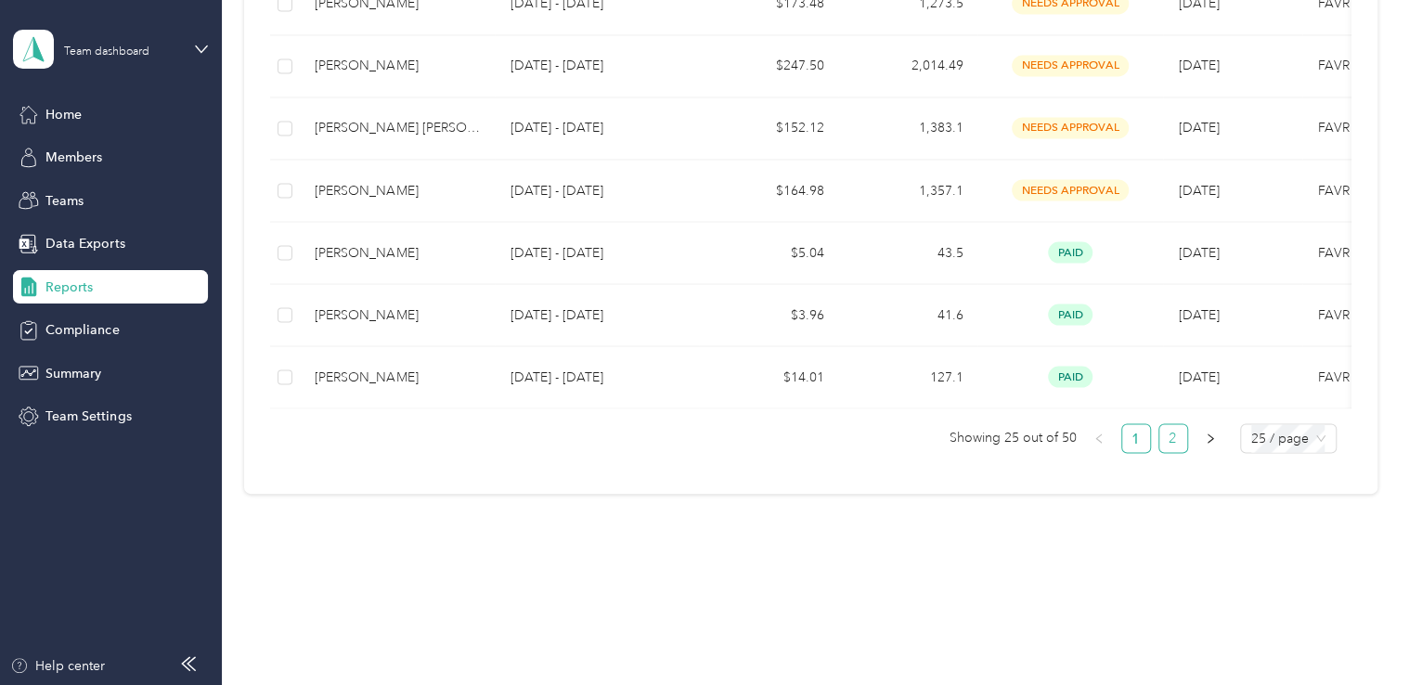
click at [1173, 437] on link "2" at bounding box center [1173, 438] width 28 height 28
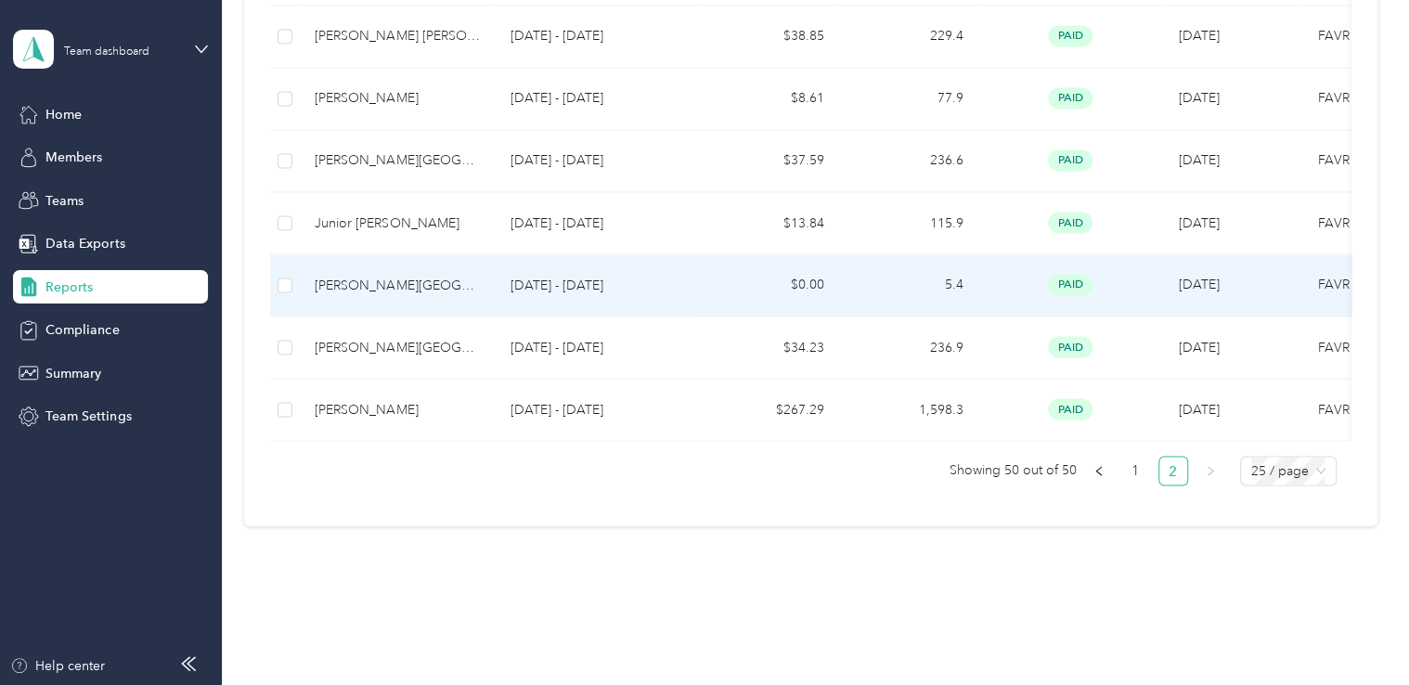
scroll to position [1573, 0]
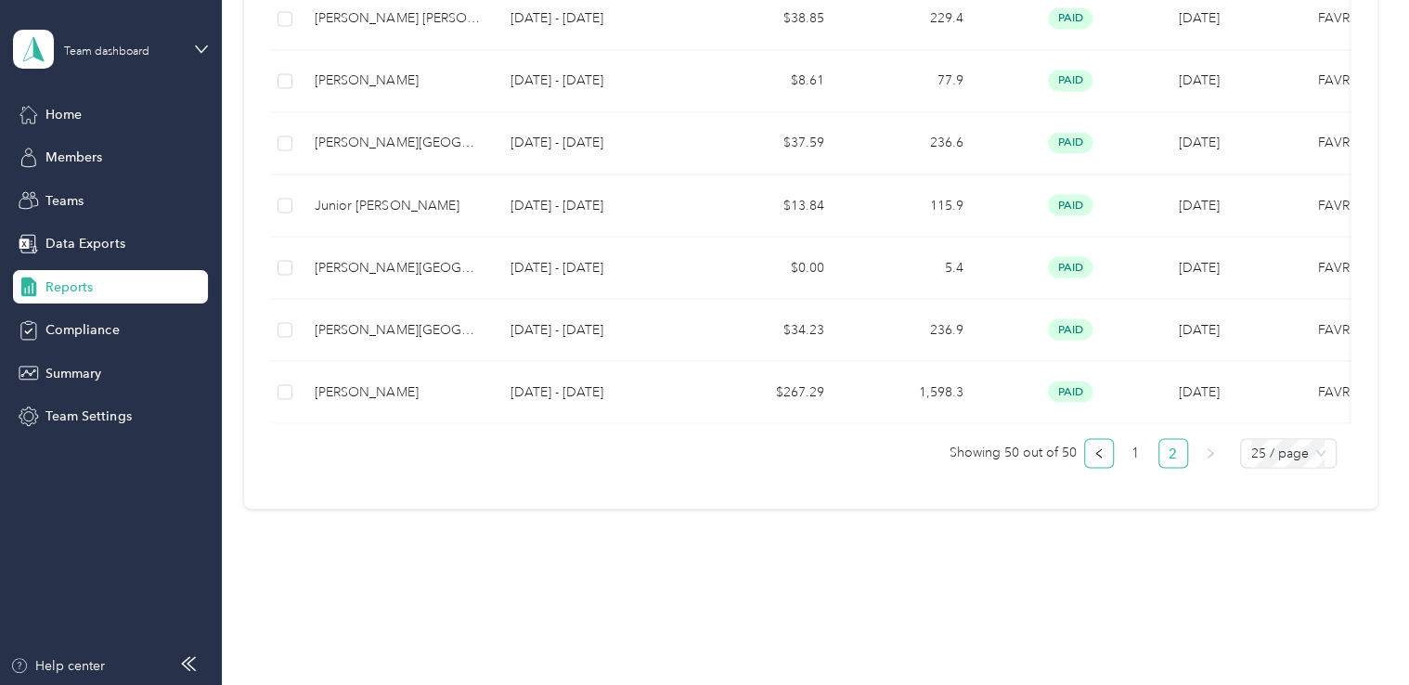
click at [1095, 458] on icon "left" at bounding box center [1098, 452] width 11 height 11
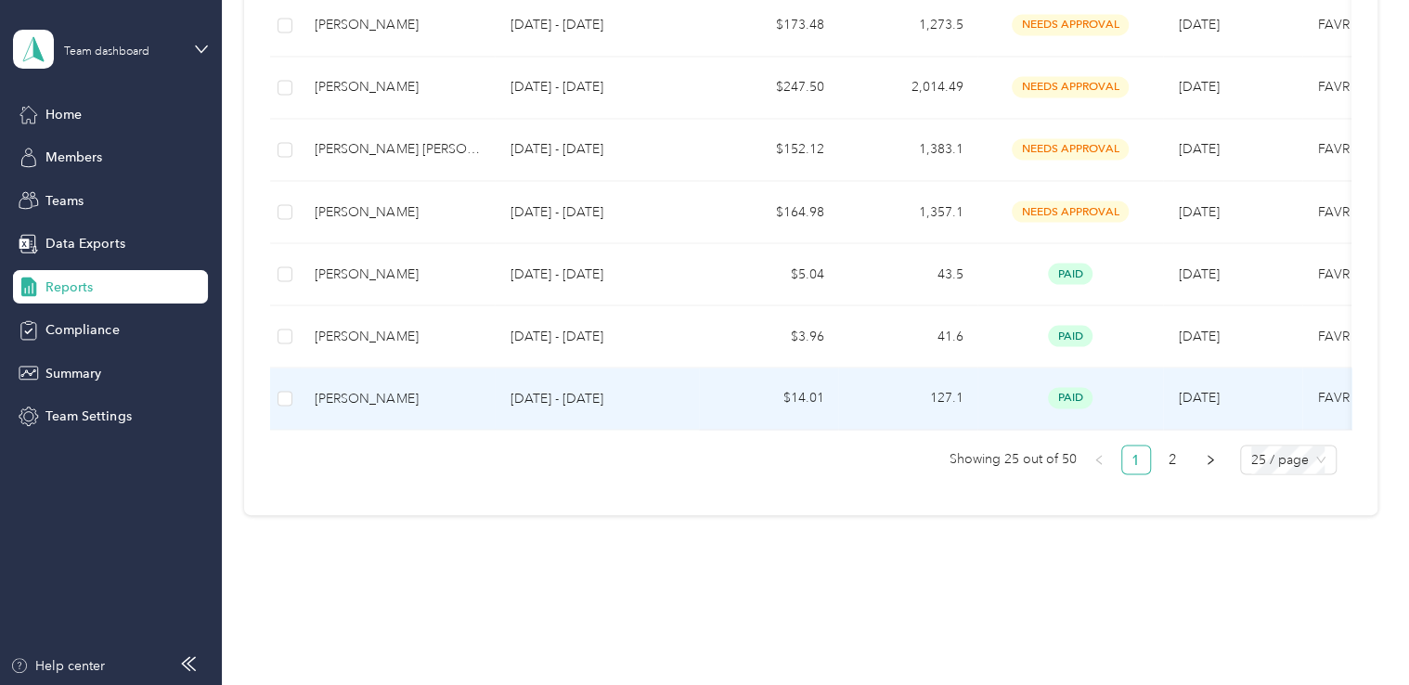
scroll to position [1578, 0]
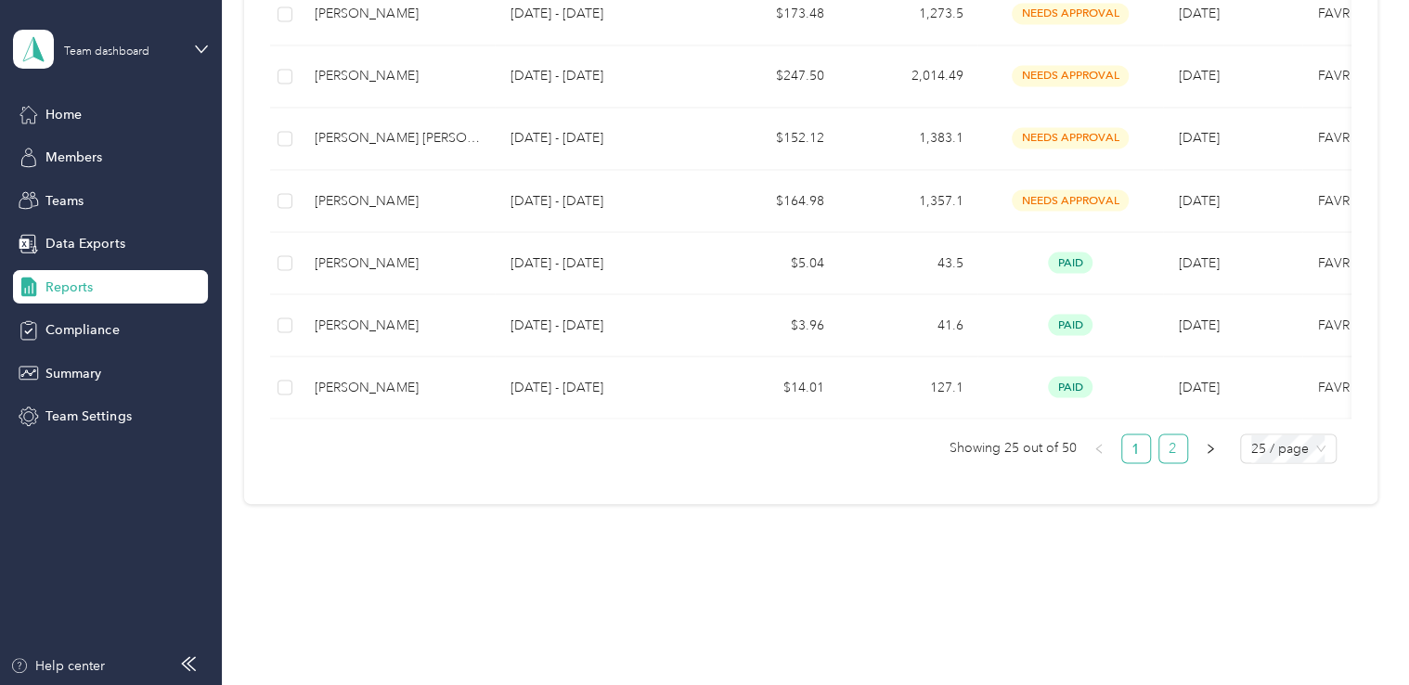
click at [1171, 462] on link "2" at bounding box center [1173, 448] width 28 height 28
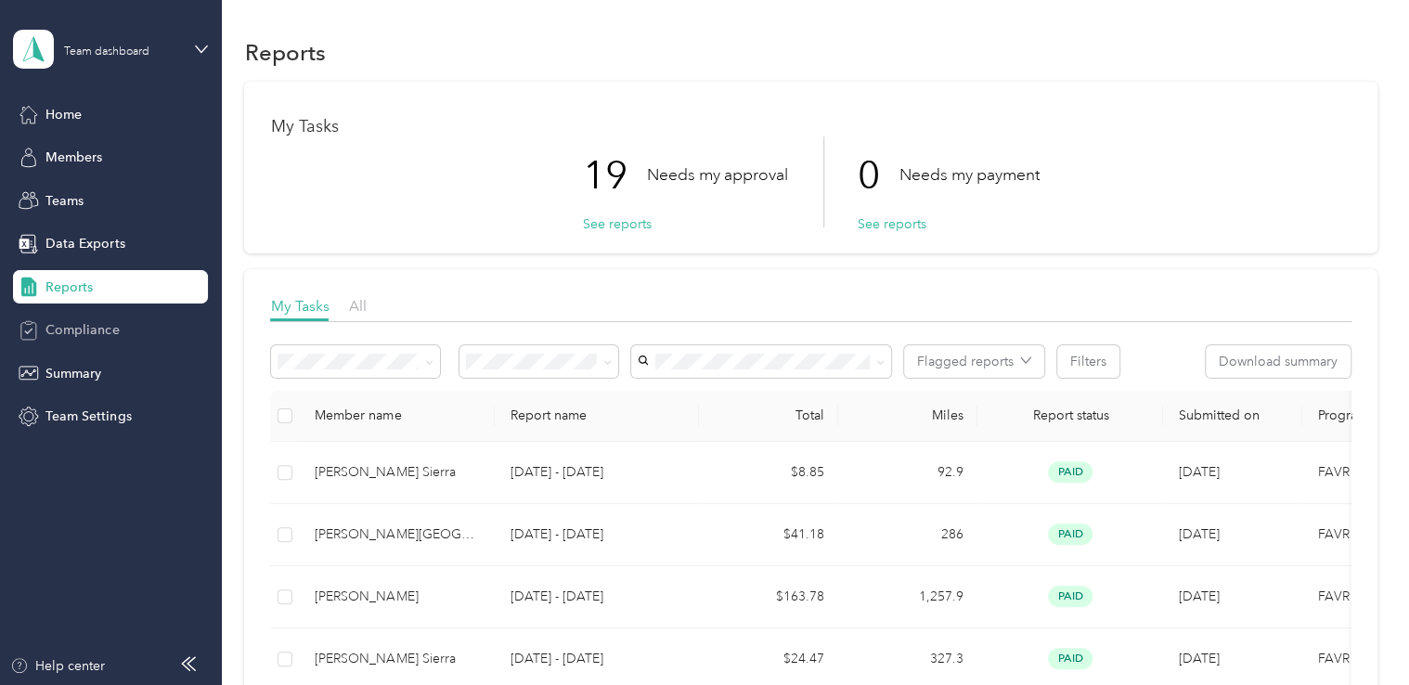
click at [97, 331] on span "Compliance" at bounding box center [81, 329] width 73 height 19
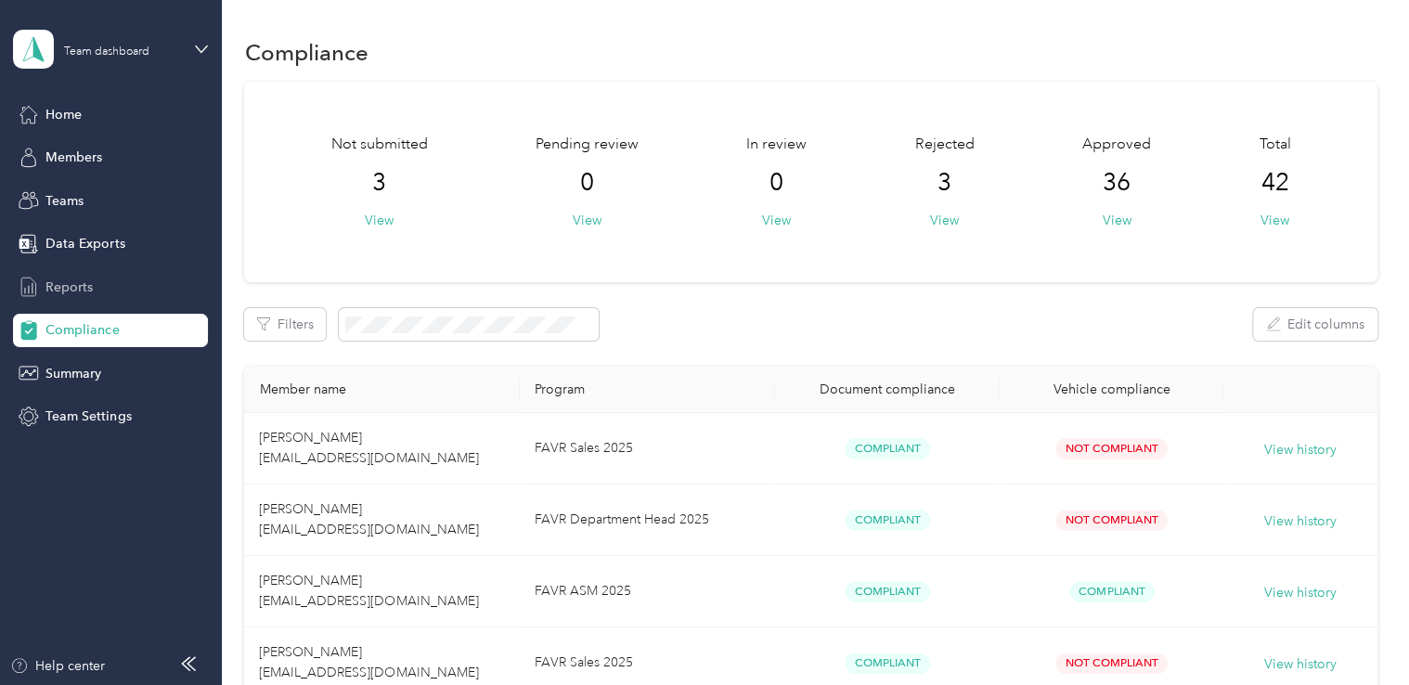
click at [77, 288] on span "Reports" at bounding box center [68, 286] width 47 height 19
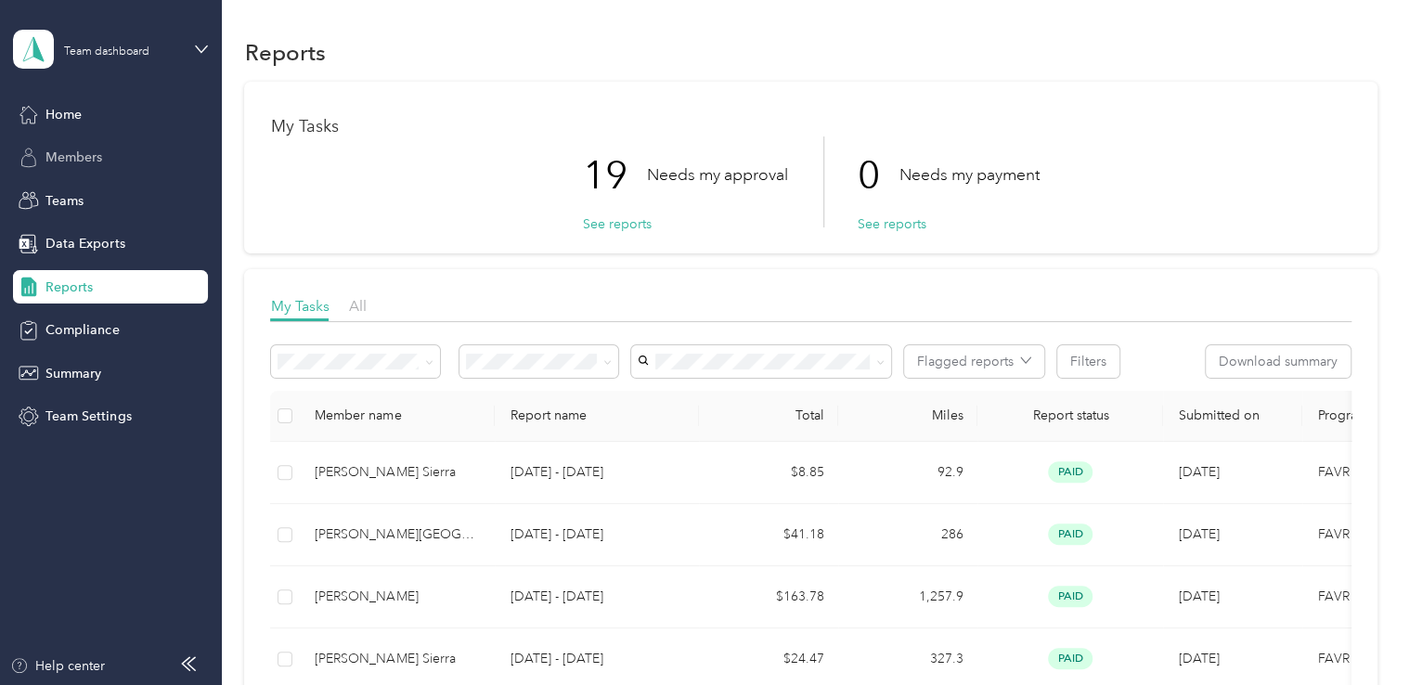
click at [74, 161] on span "Members" at bounding box center [73, 157] width 57 height 19
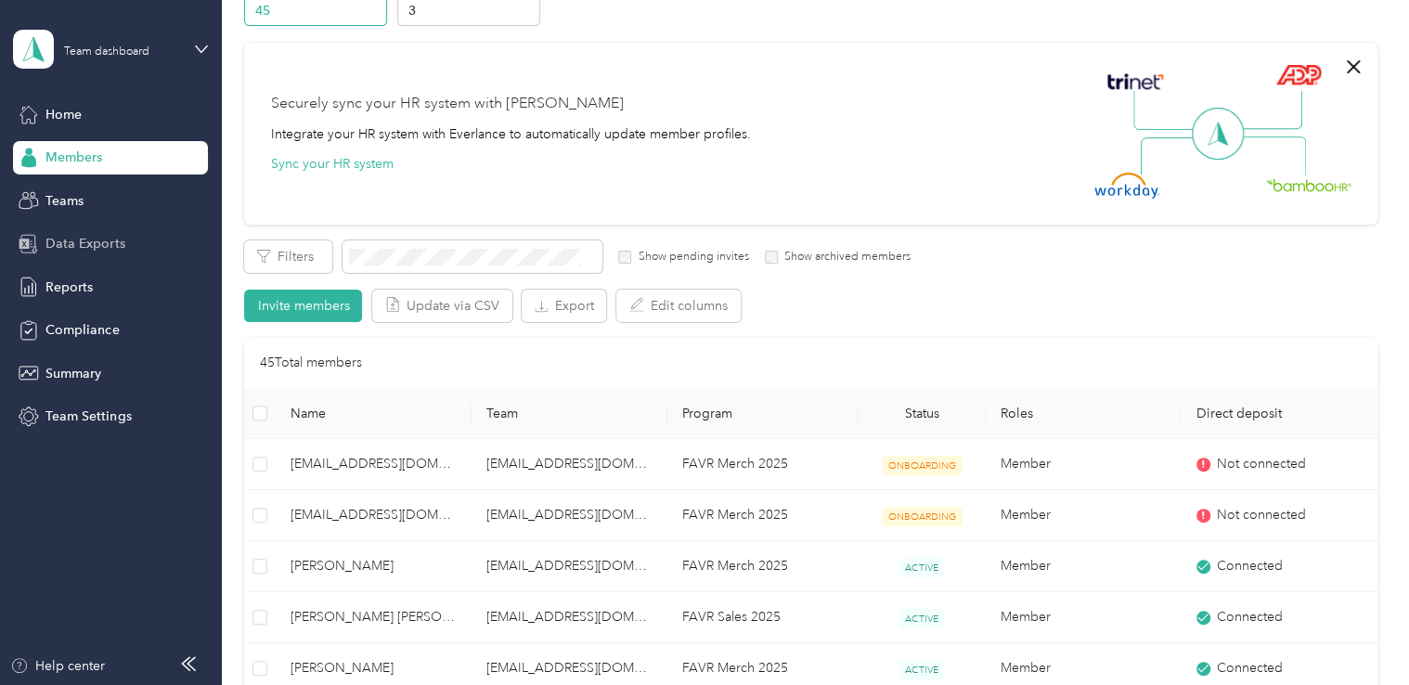
scroll to position [93, 0]
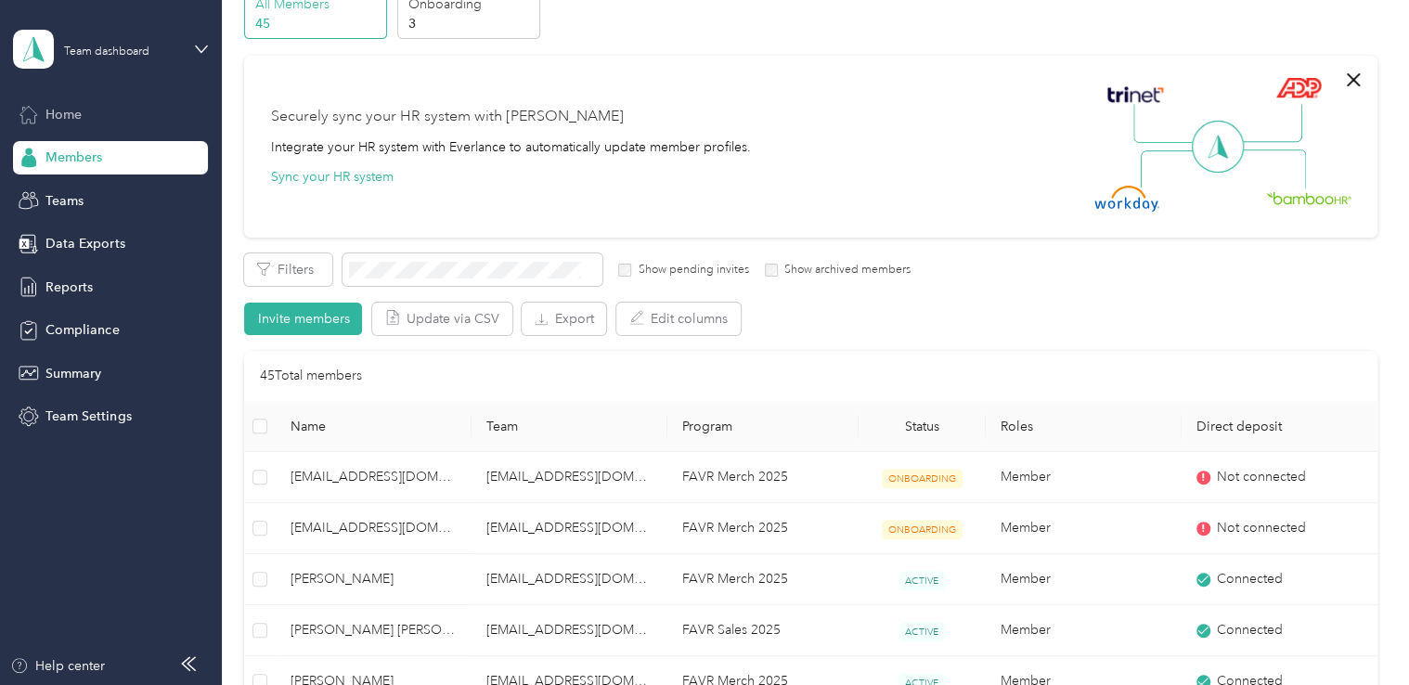
click at [72, 115] on span "Home" at bounding box center [63, 114] width 36 height 19
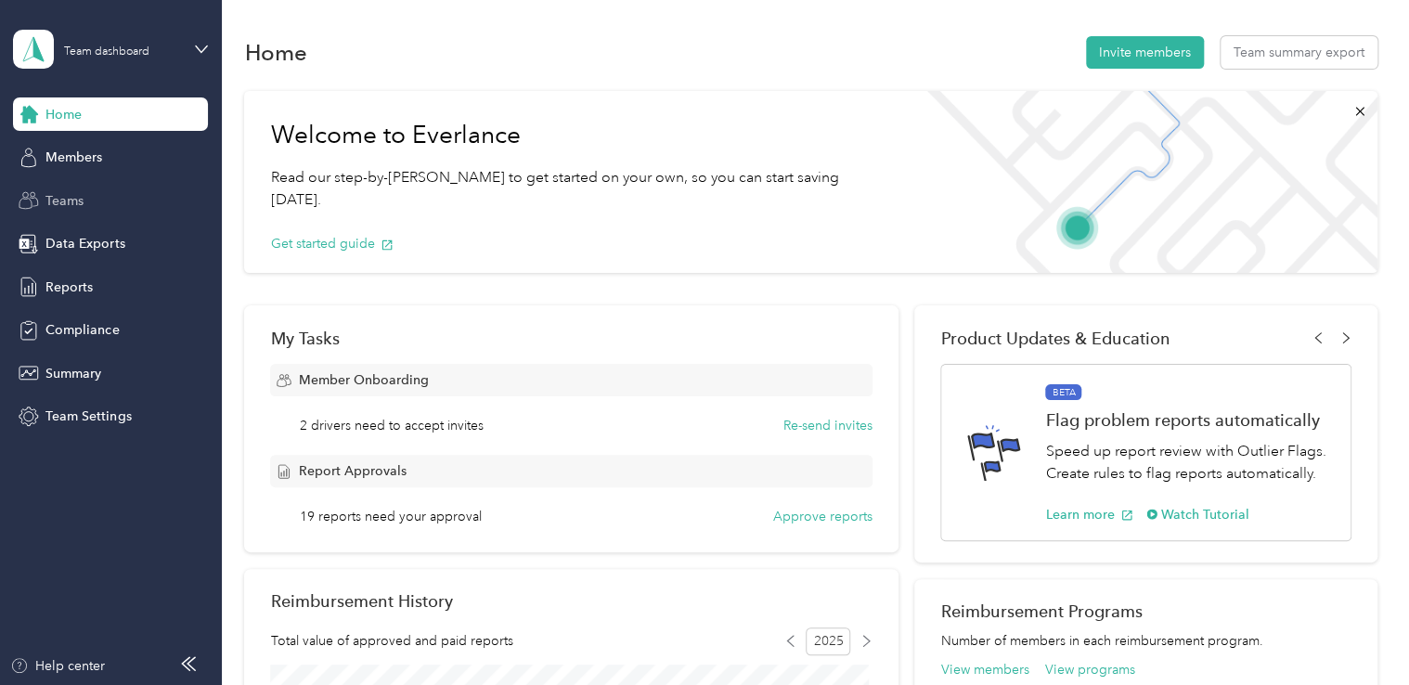
click at [66, 196] on span "Teams" at bounding box center [64, 200] width 38 height 19
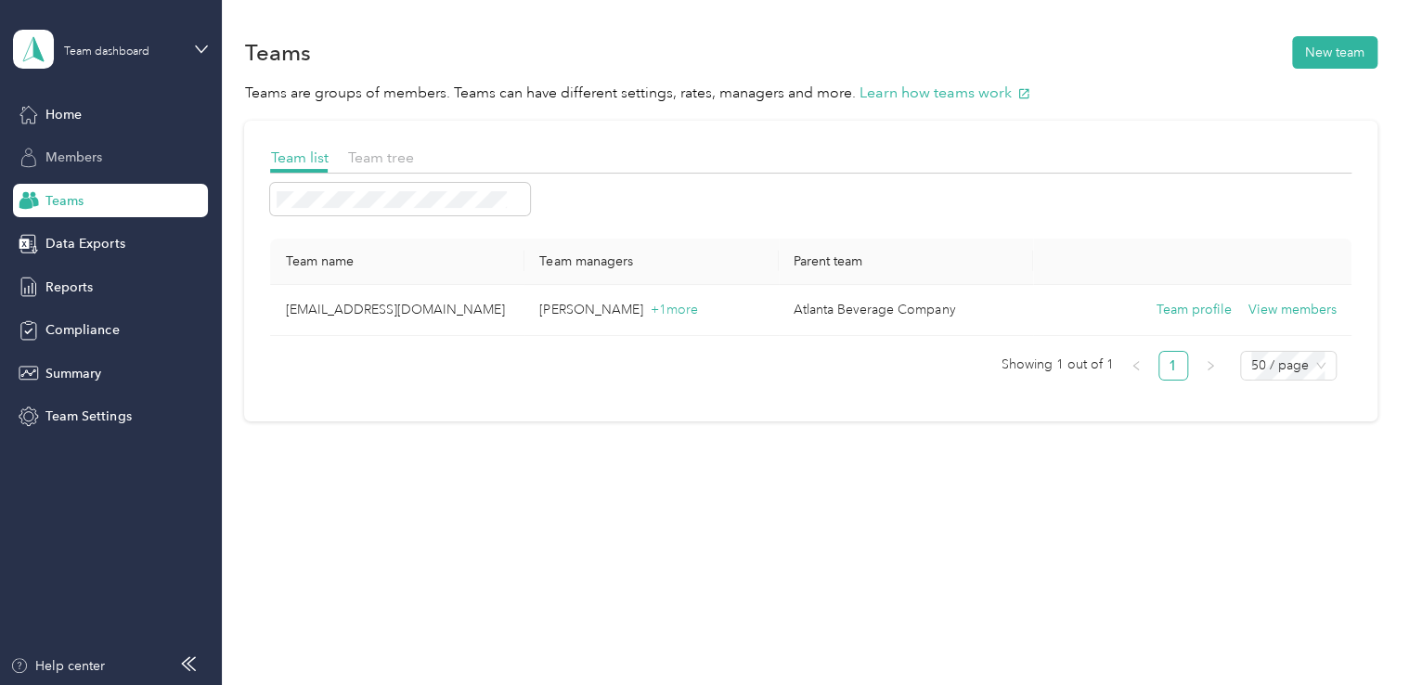
click at [87, 159] on span "Members" at bounding box center [73, 157] width 57 height 19
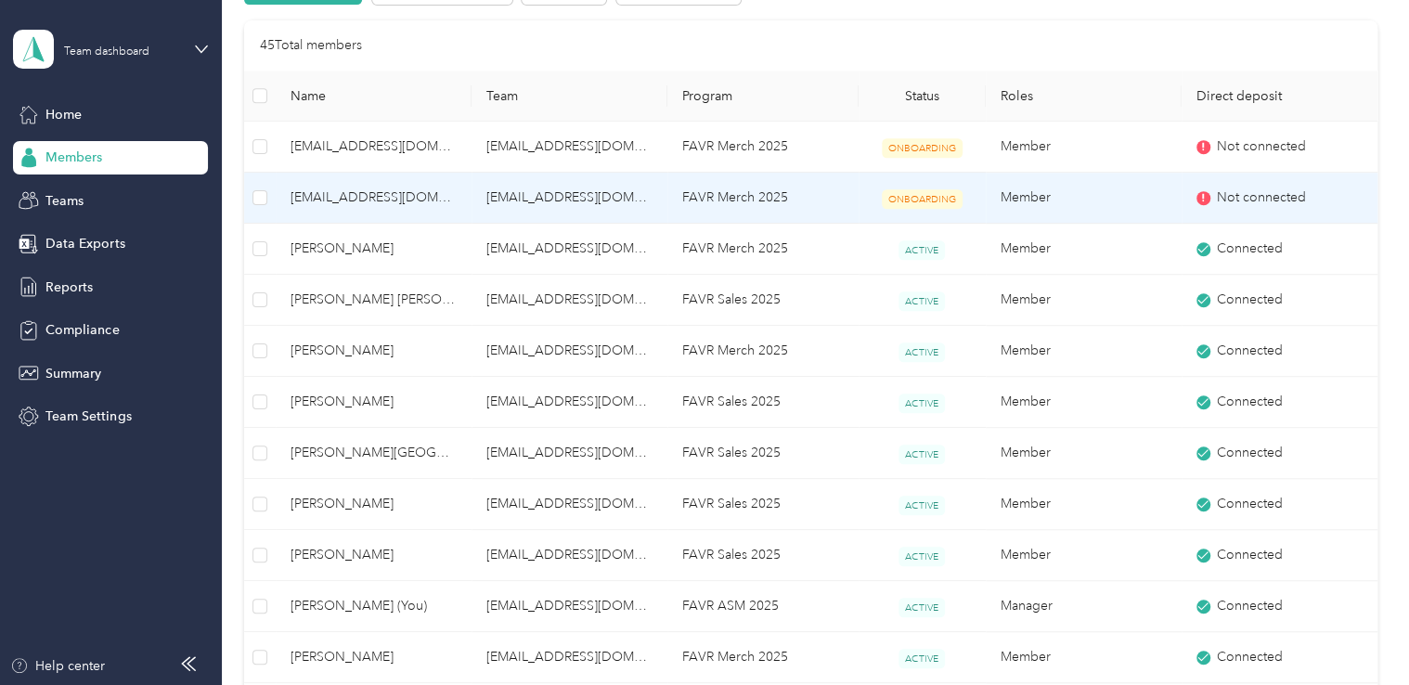
scroll to position [464, 0]
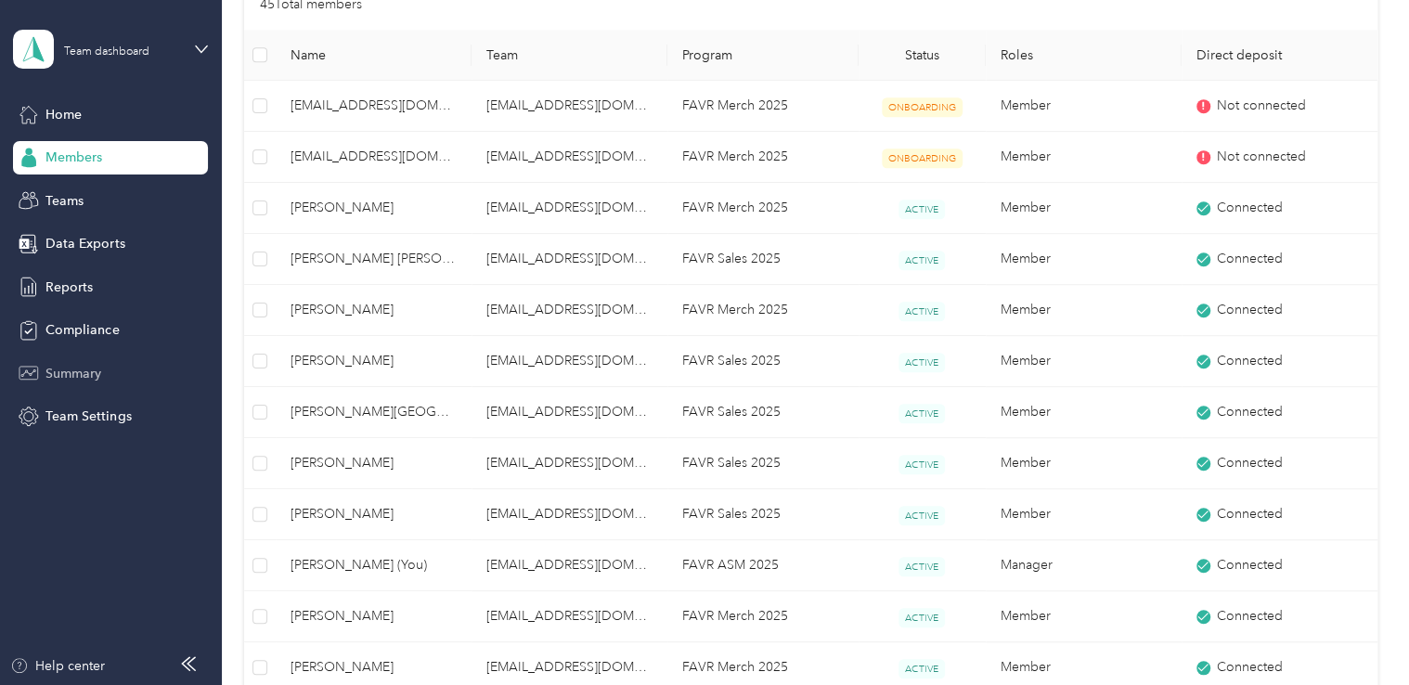
click at [81, 381] on span "Summary" at bounding box center [73, 373] width 56 height 19
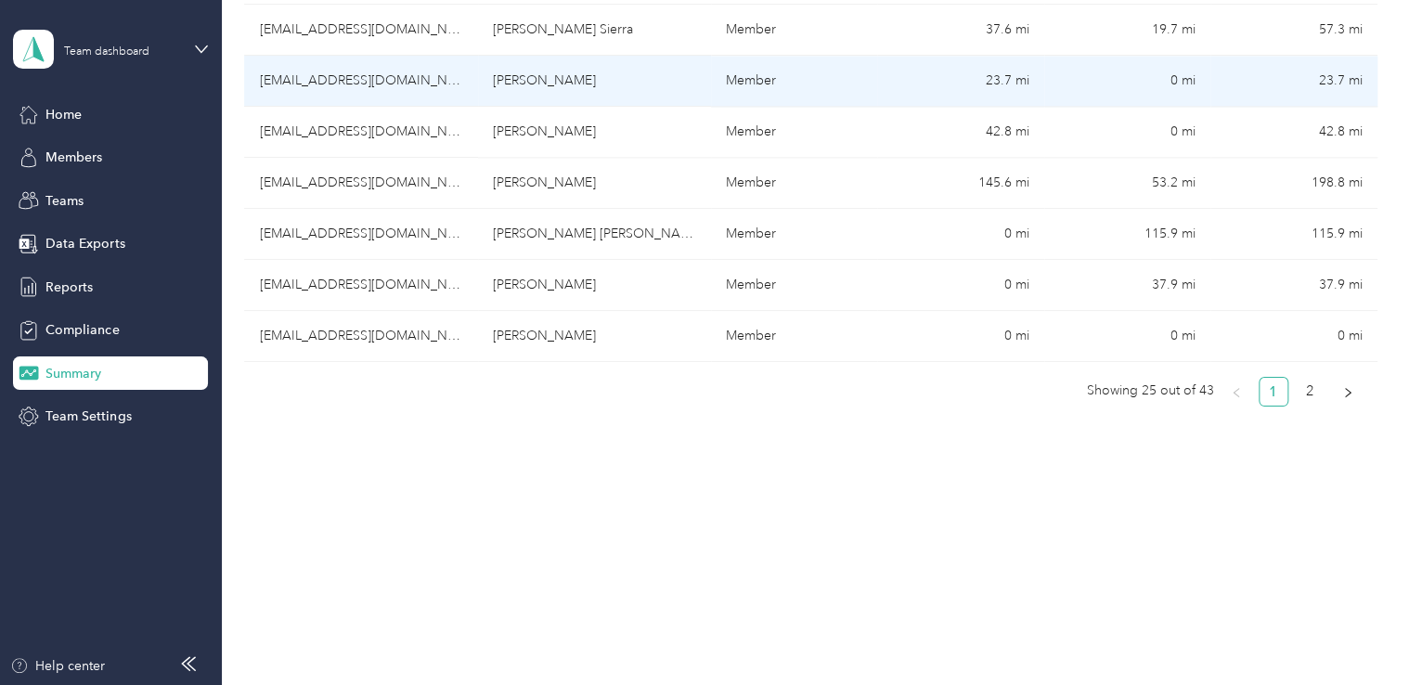
scroll to position [1297, 0]
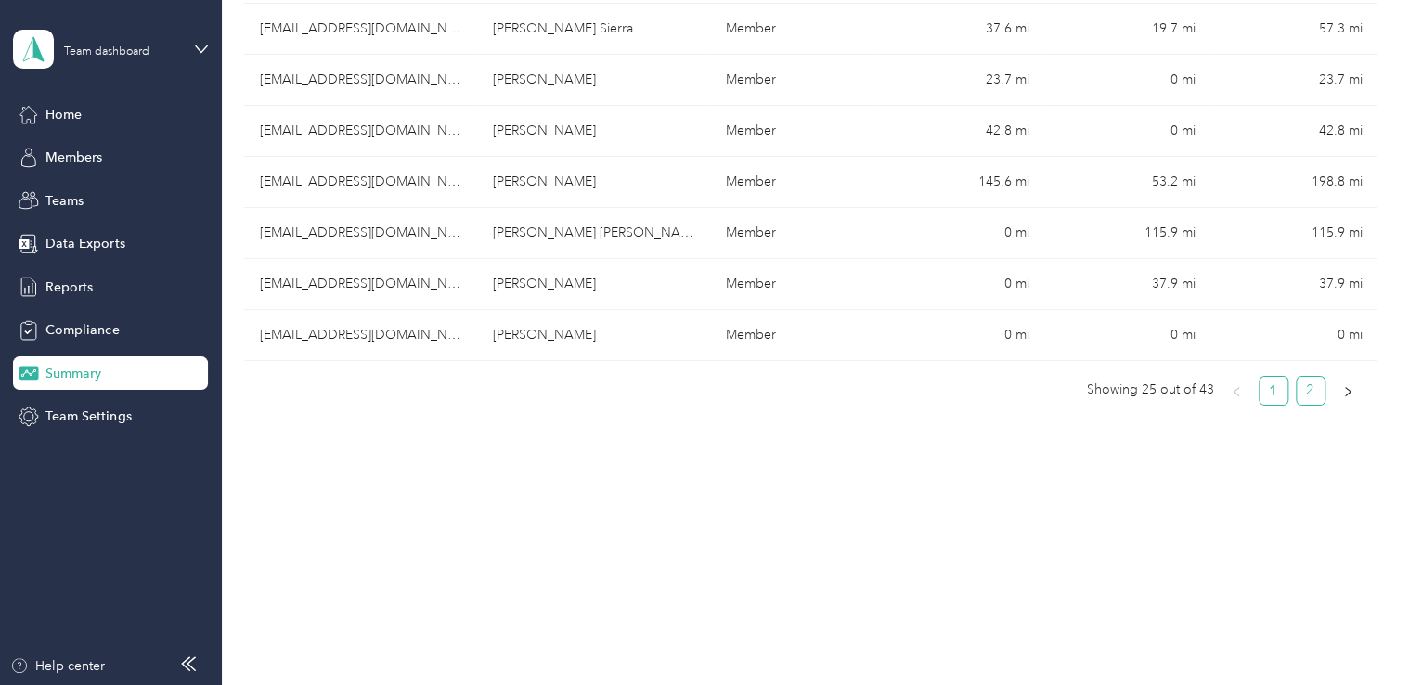
click at [1306, 388] on link "2" at bounding box center [1310, 391] width 28 height 28
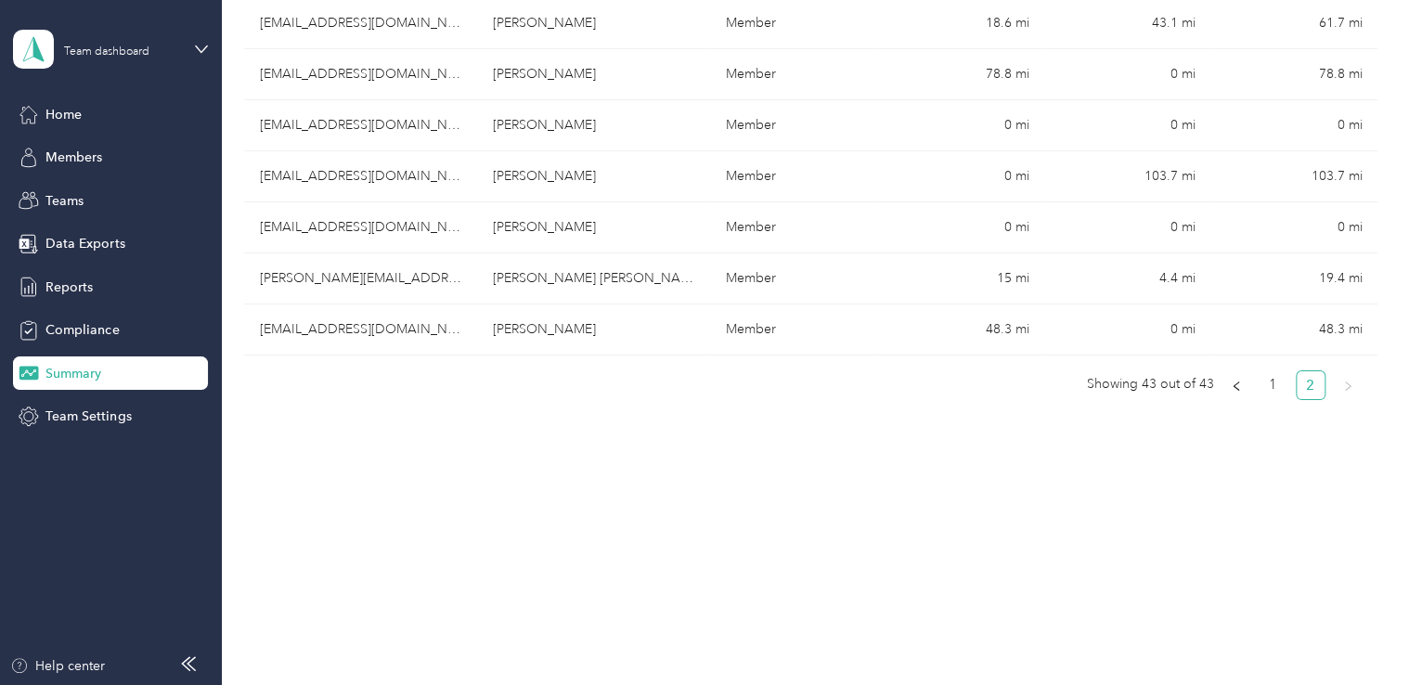
scroll to position [941, 0]
